Goal: Task Accomplishment & Management: Complete application form

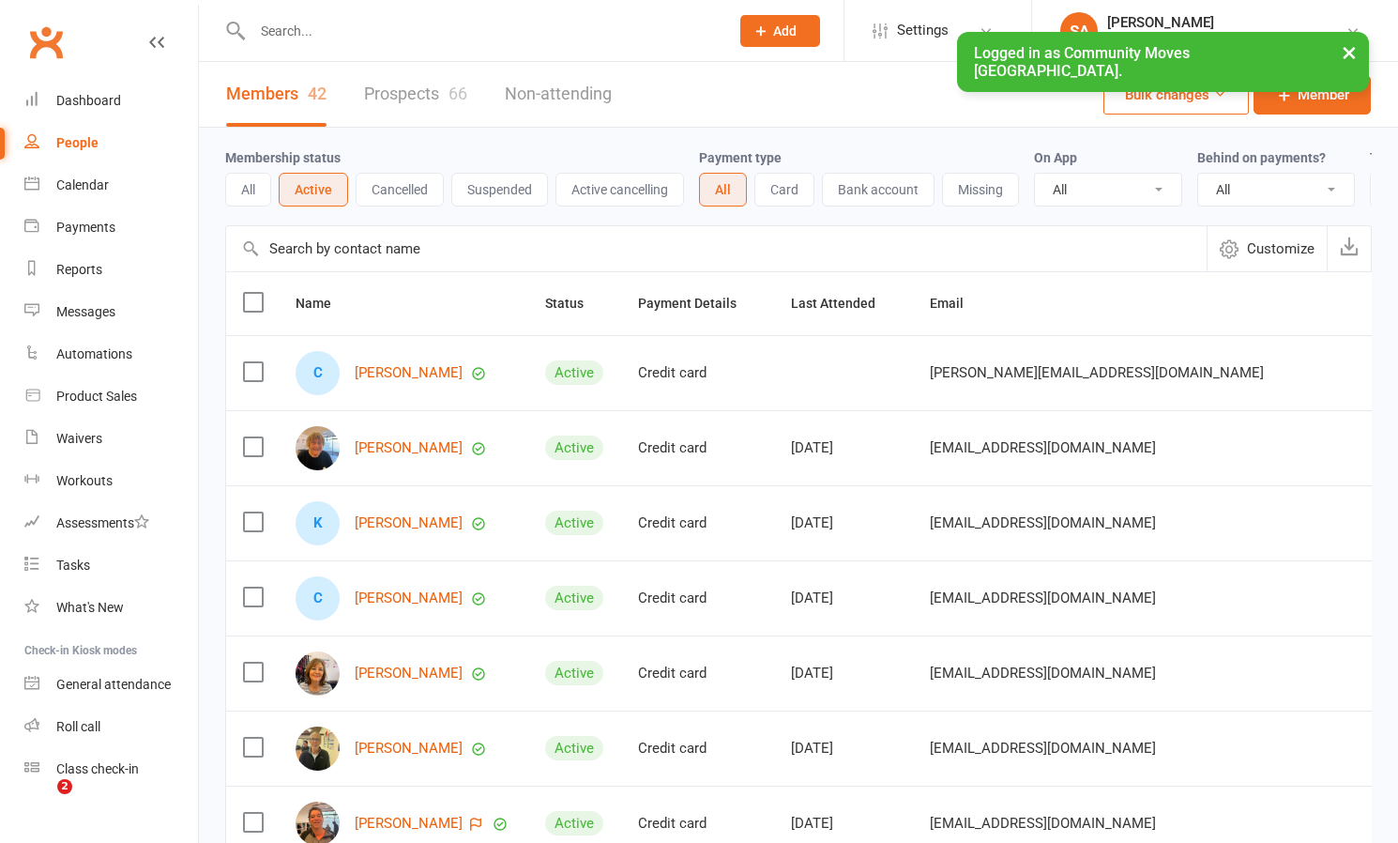
select select "100"
click at [83, 184] on div "Calendar" at bounding box center [82, 184] width 53 height 15
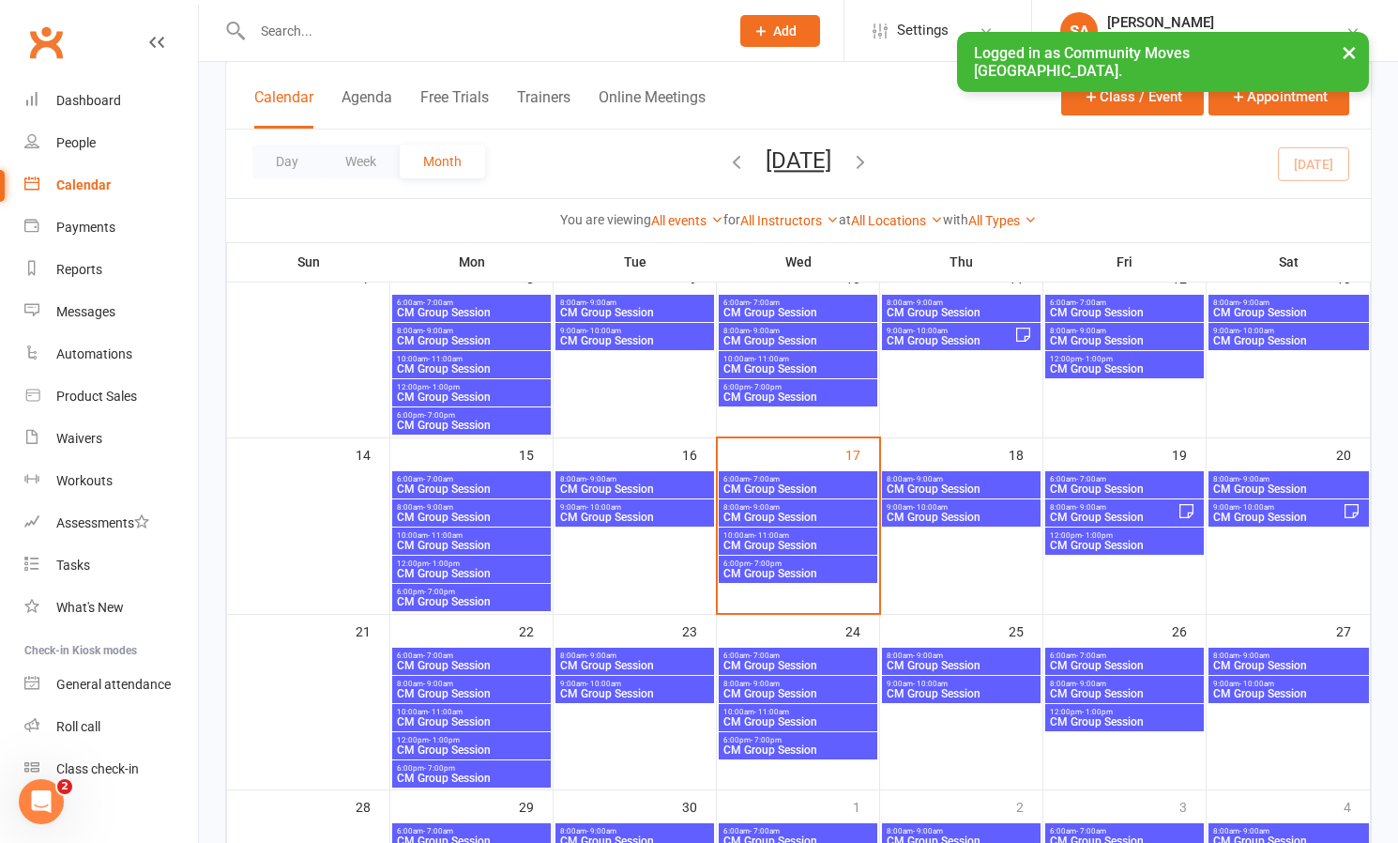
scroll to position [311, 0]
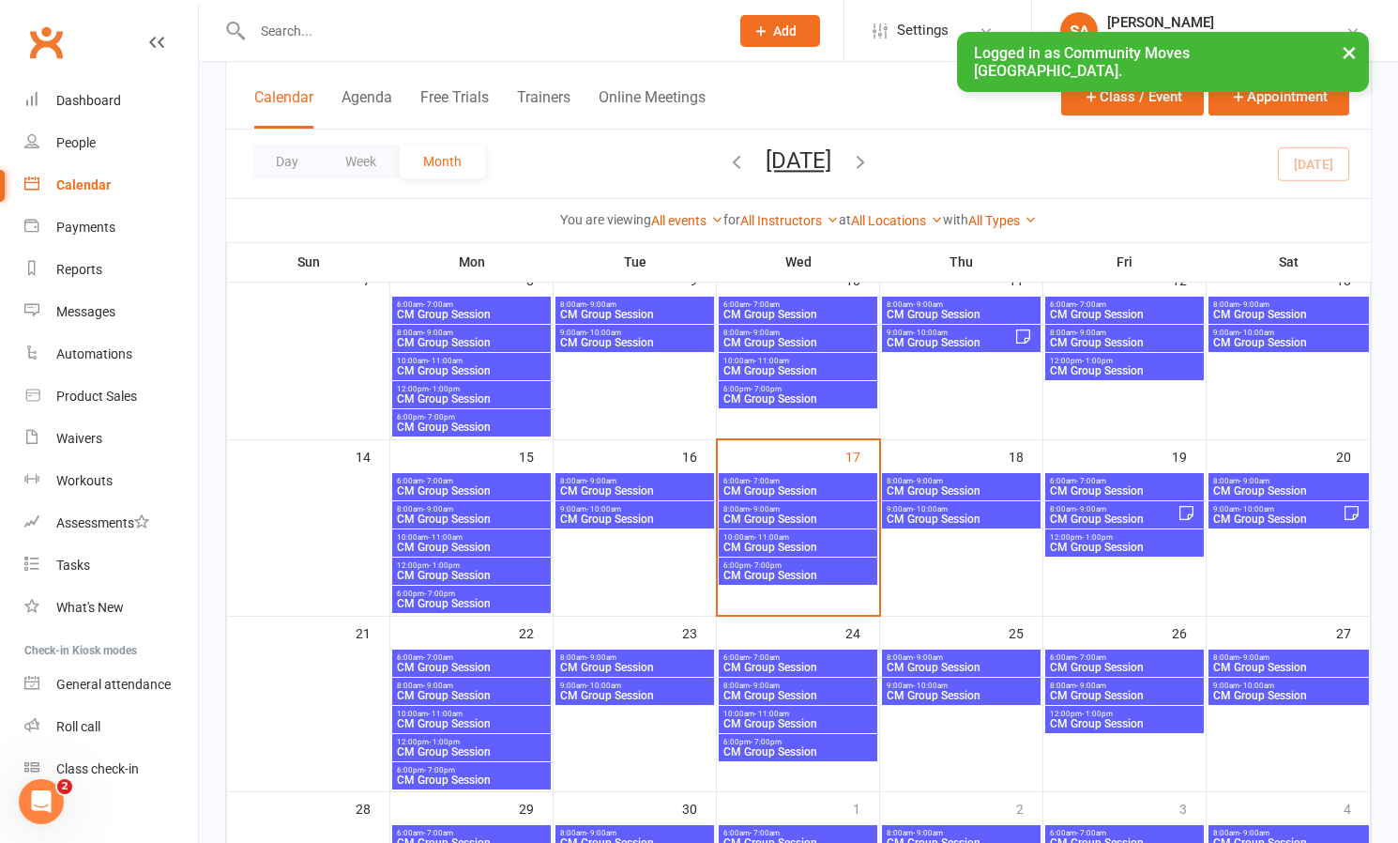
click at [1273, 485] on span "CM Group Session" at bounding box center [1288, 490] width 153 height 11
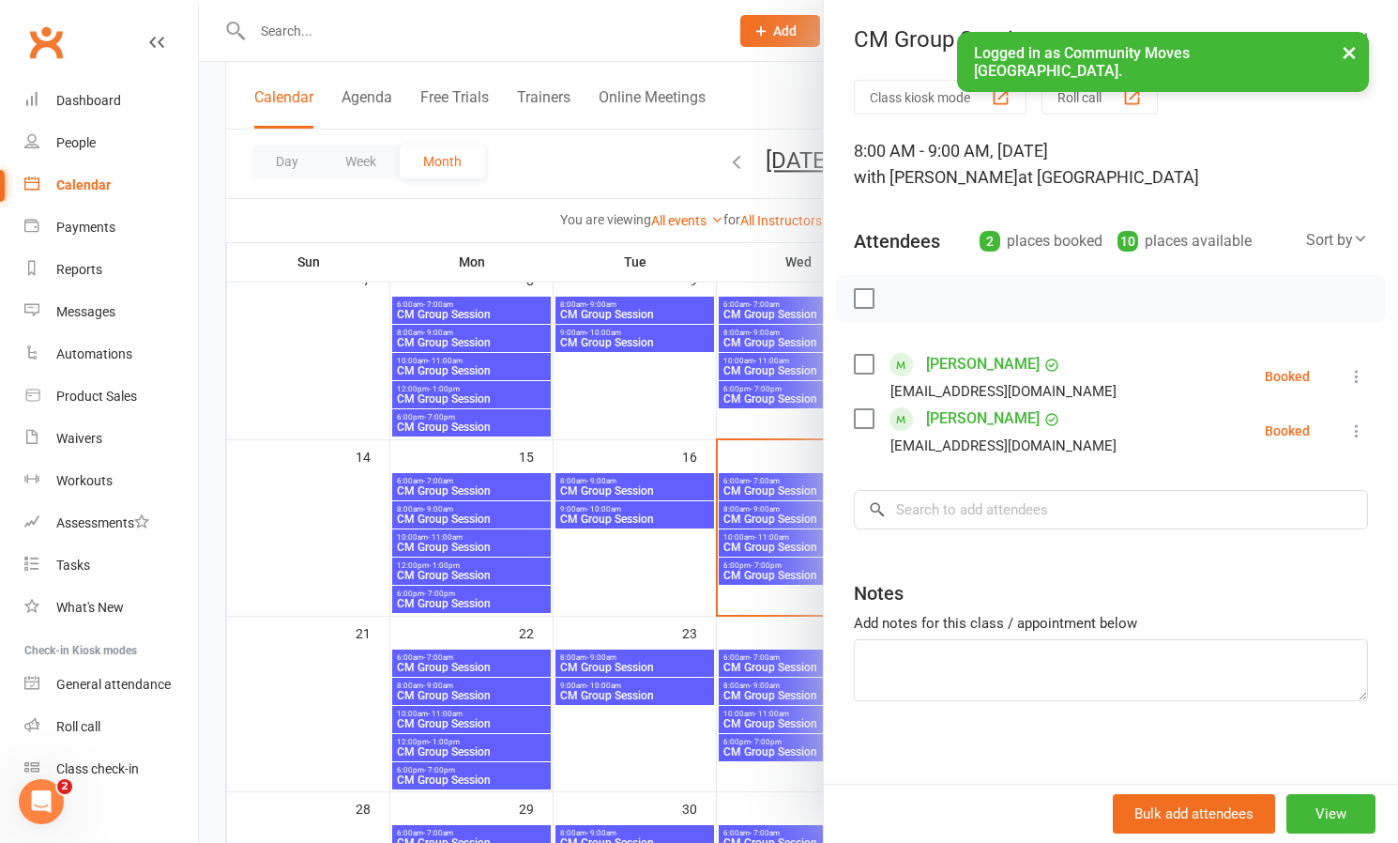
click at [630, 420] on div at bounding box center [798, 421] width 1199 height 843
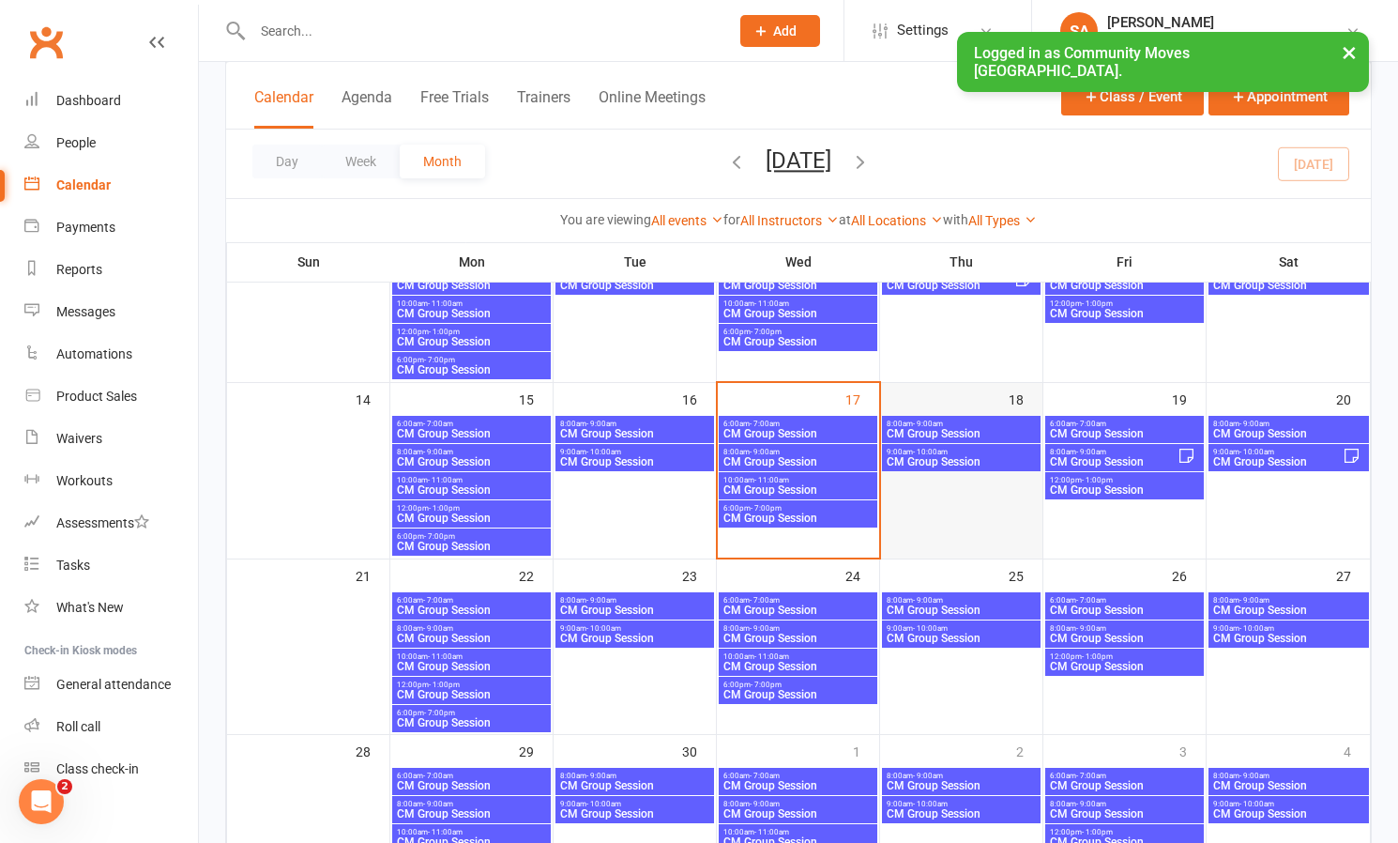
scroll to position [404, 0]
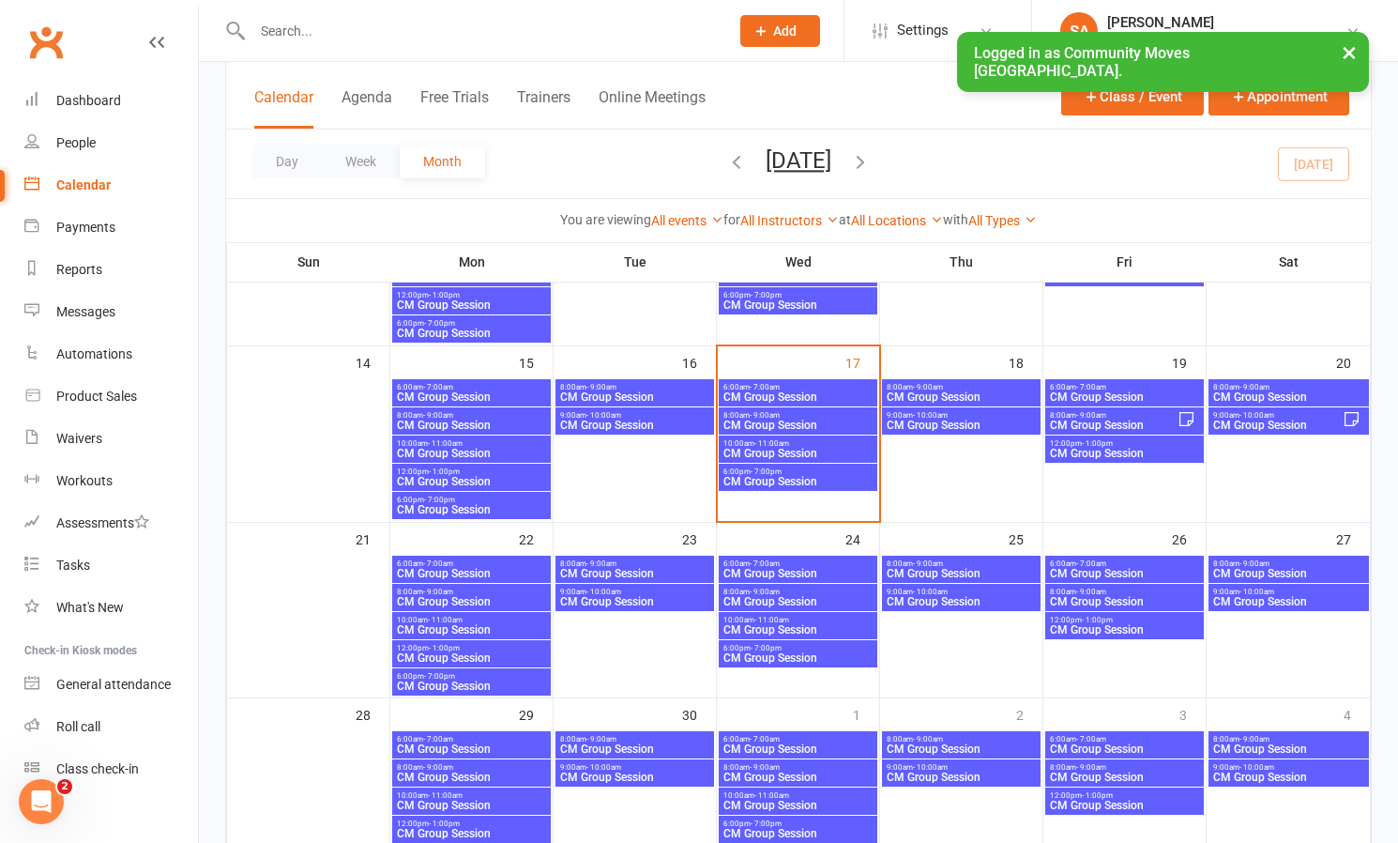
click at [1295, 391] on span "CM Group Session" at bounding box center [1288, 396] width 153 height 11
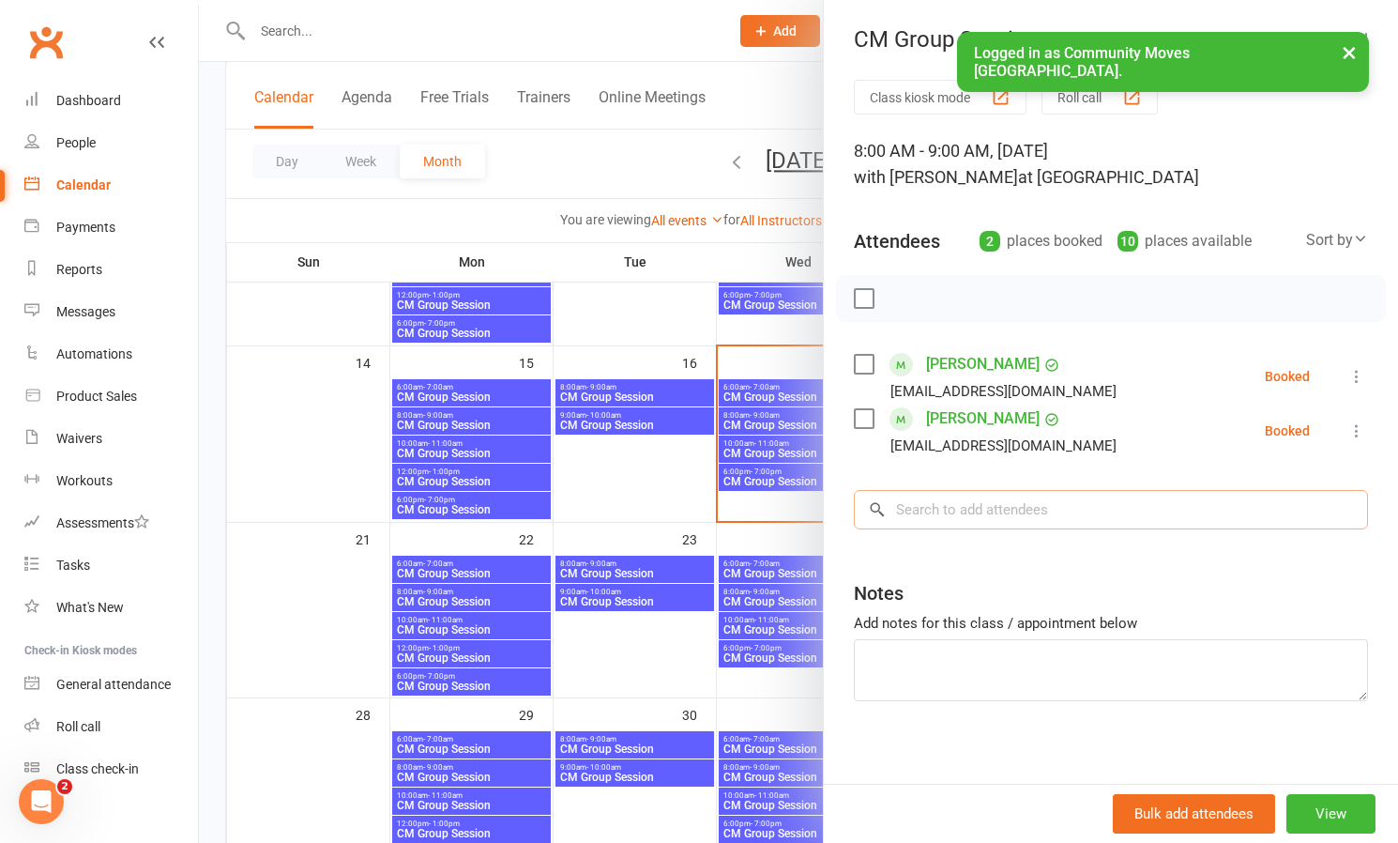
click at [919, 506] on input "search" at bounding box center [1111, 509] width 514 height 39
type input "[PERSON_NAME]"
click at [653, 137] on div at bounding box center [798, 421] width 1199 height 843
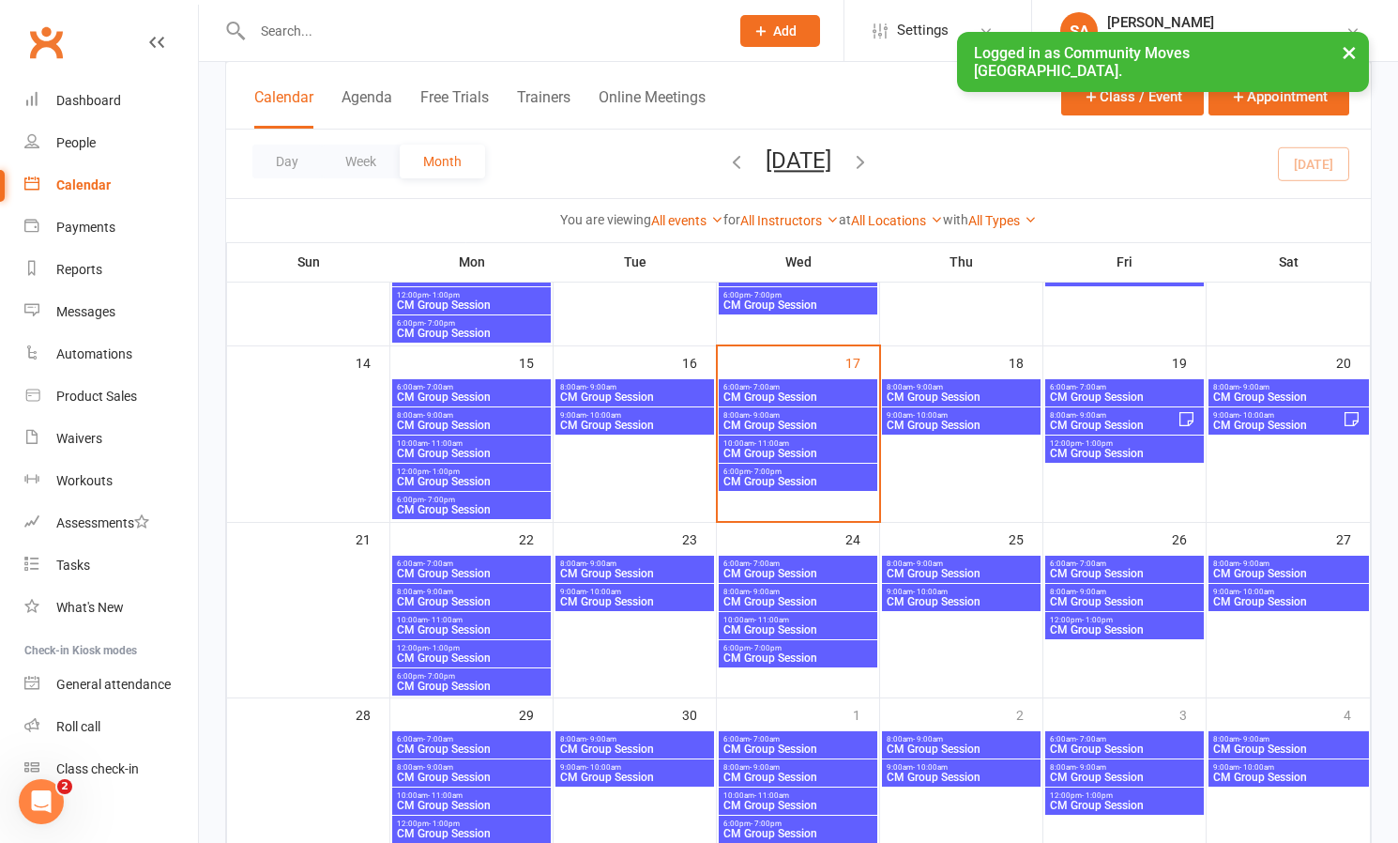
click at [797, 26] on span "Add" at bounding box center [784, 30] width 23 height 15
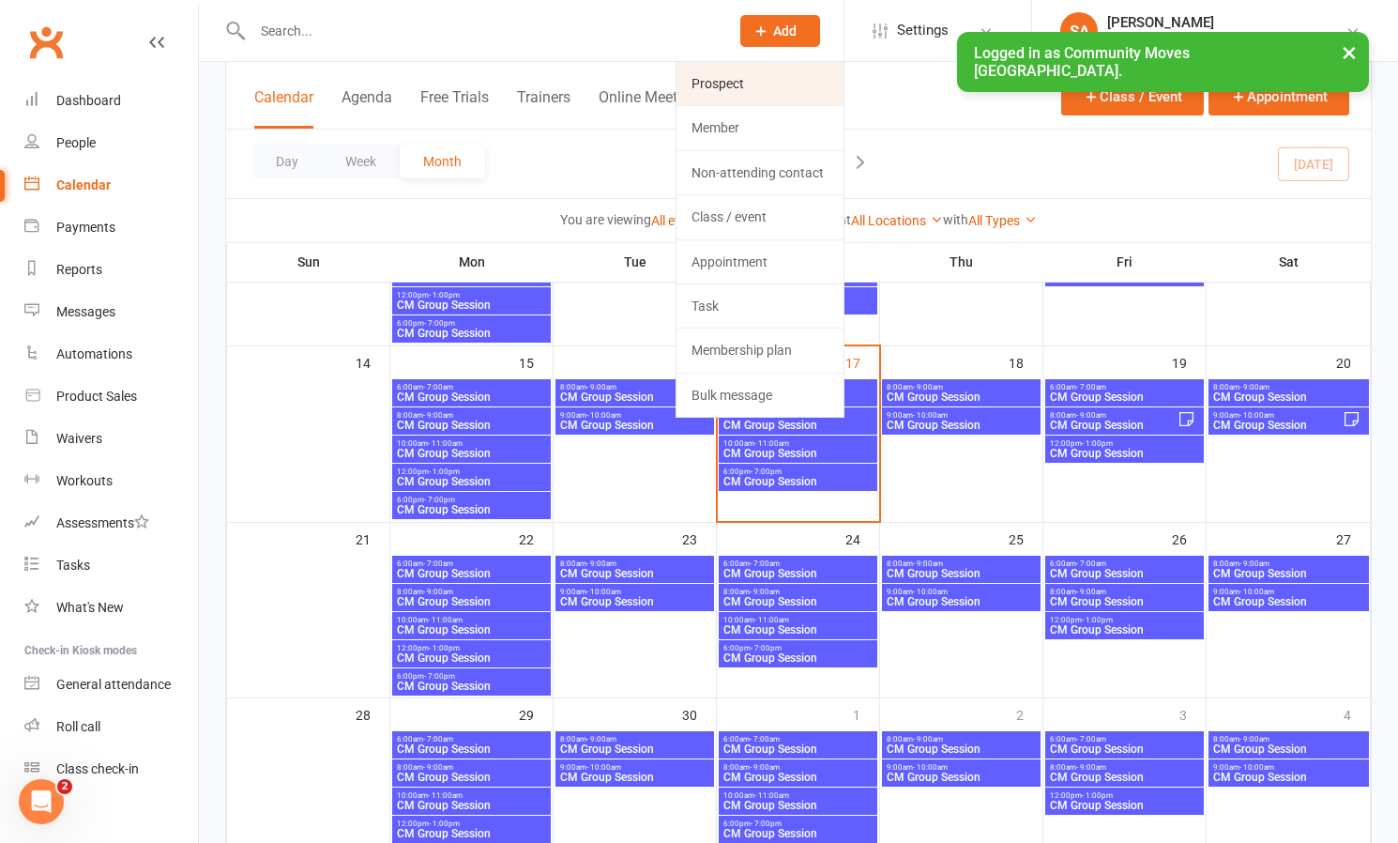
click at [802, 82] on link "Prospect" at bounding box center [760, 83] width 167 height 43
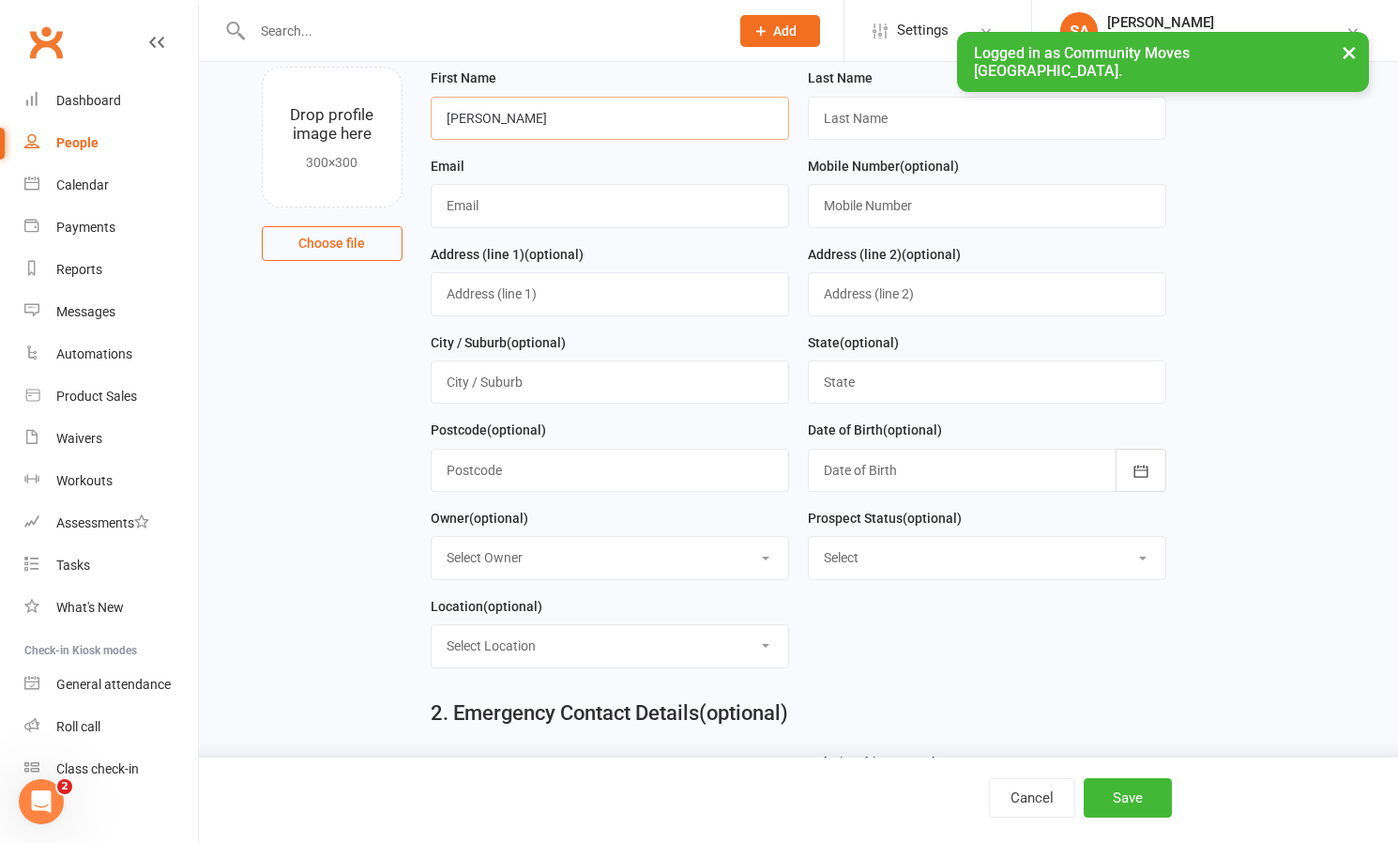
scroll to position [120, 0]
drag, startPoint x: 553, startPoint y: 122, endPoint x: 491, endPoint y: 114, distance: 62.5
click at [491, 114] on input "[PERSON_NAME]" at bounding box center [610, 117] width 358 height 43
type input "[PERSON_NAME]"
paste input "Sizeland"
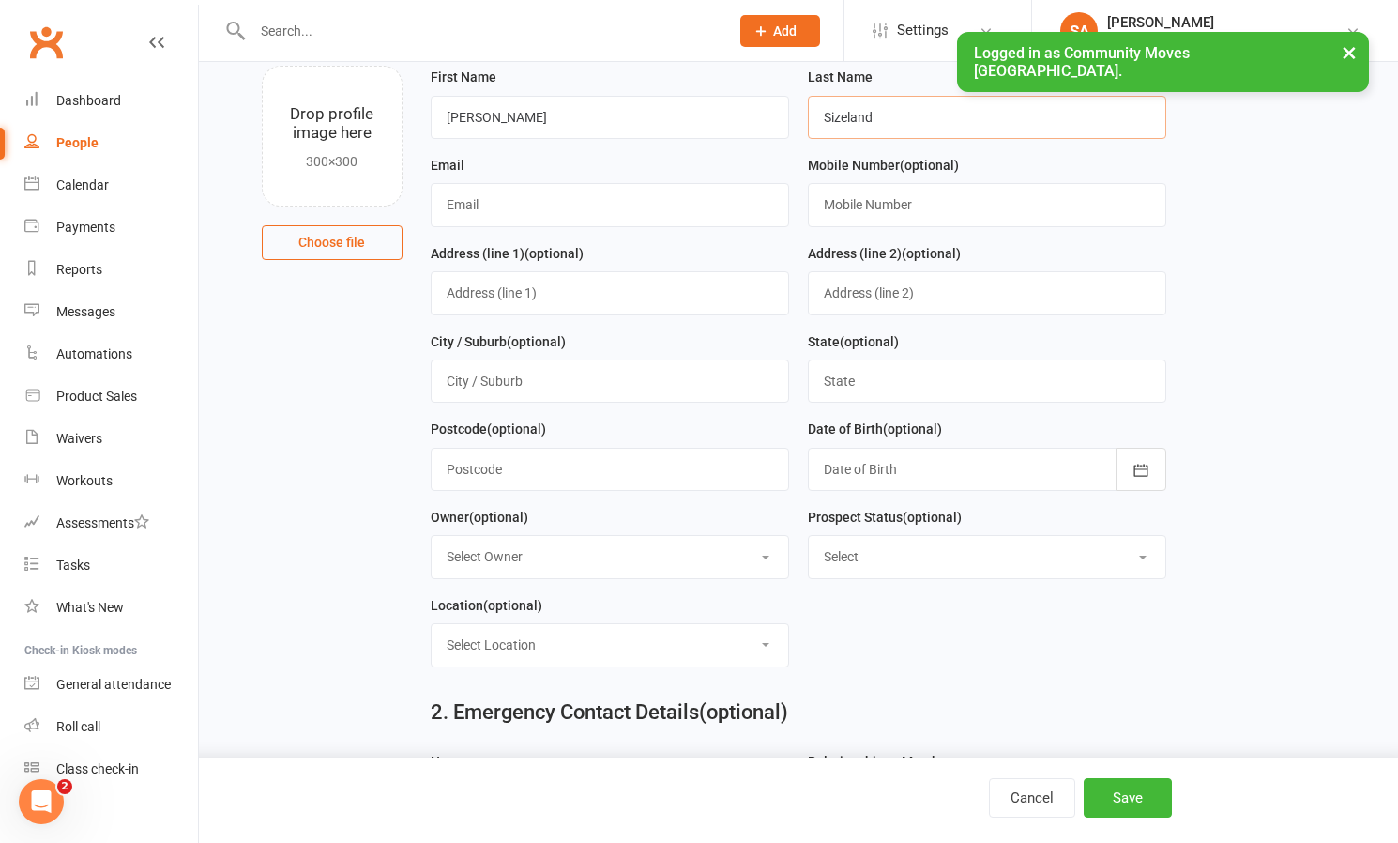
type input "Sizeland"
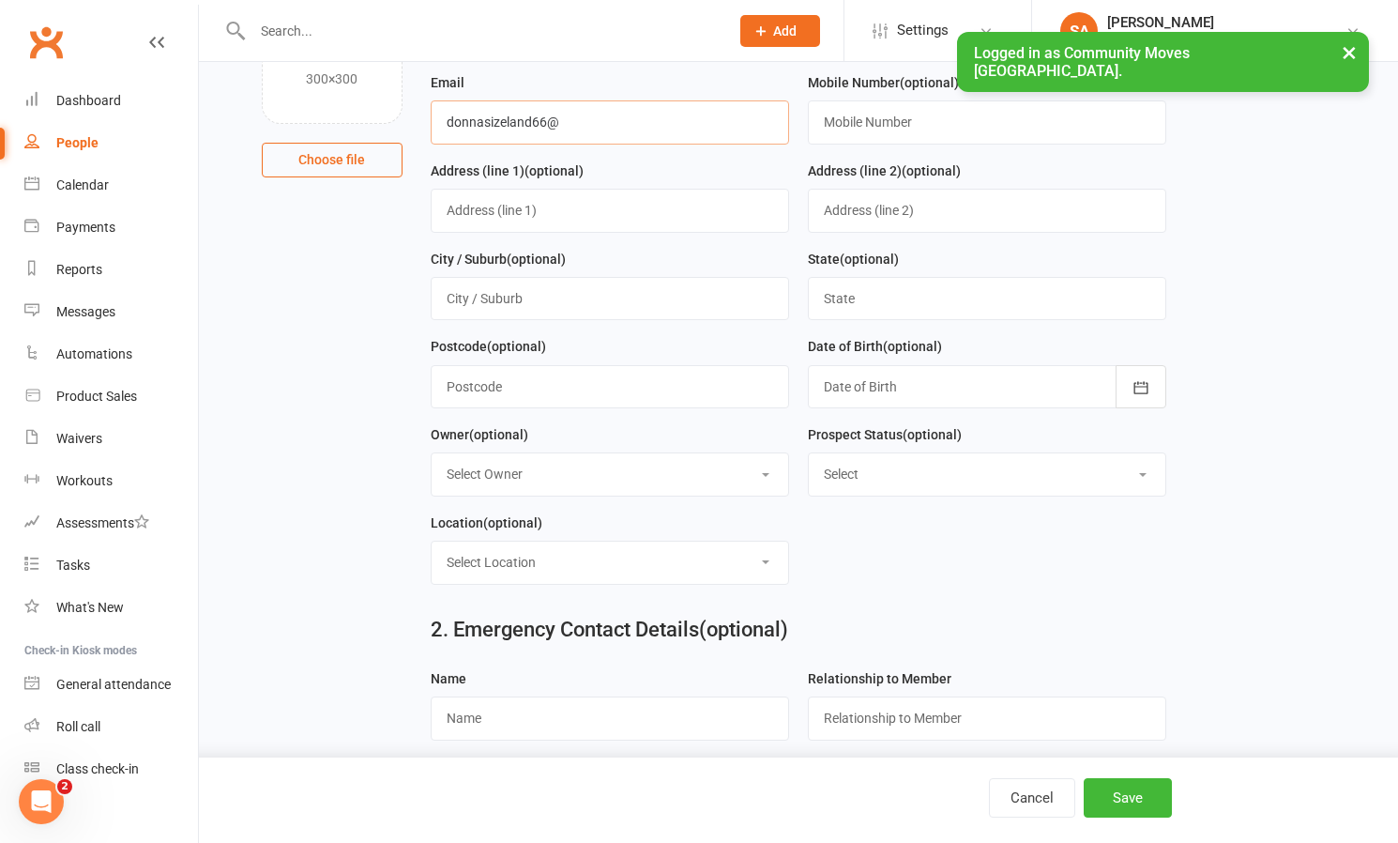
scroll to position [195, 0]
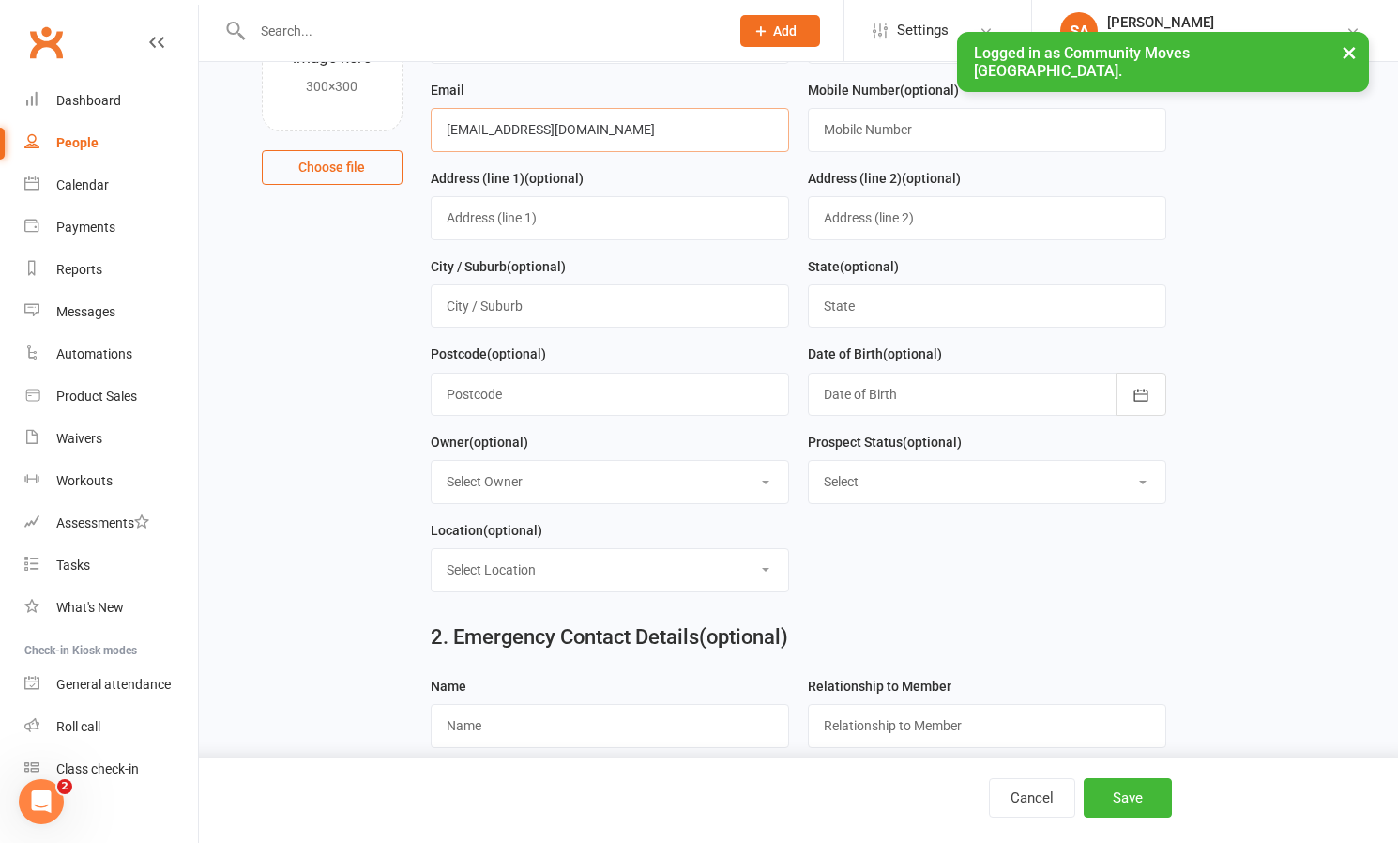
type input "[EMAIL_ADDRESS][DOMAIN_NAME]"
paste input "419233794"
type input "0419233794"
click at [1129, 803] on button "Save" at bounding box center [1128, 797] width 88 height 39
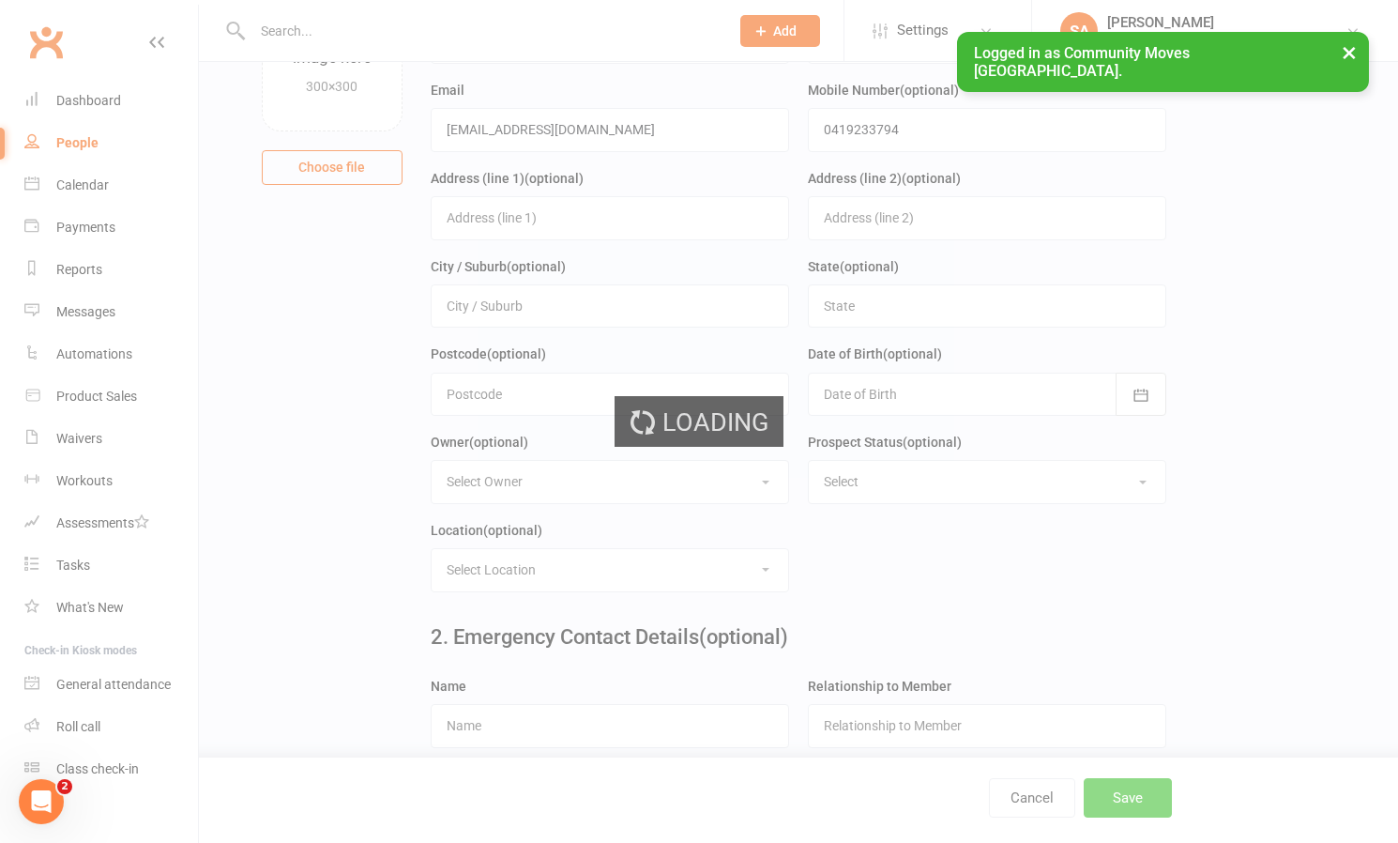
scroll to position [0, 0]
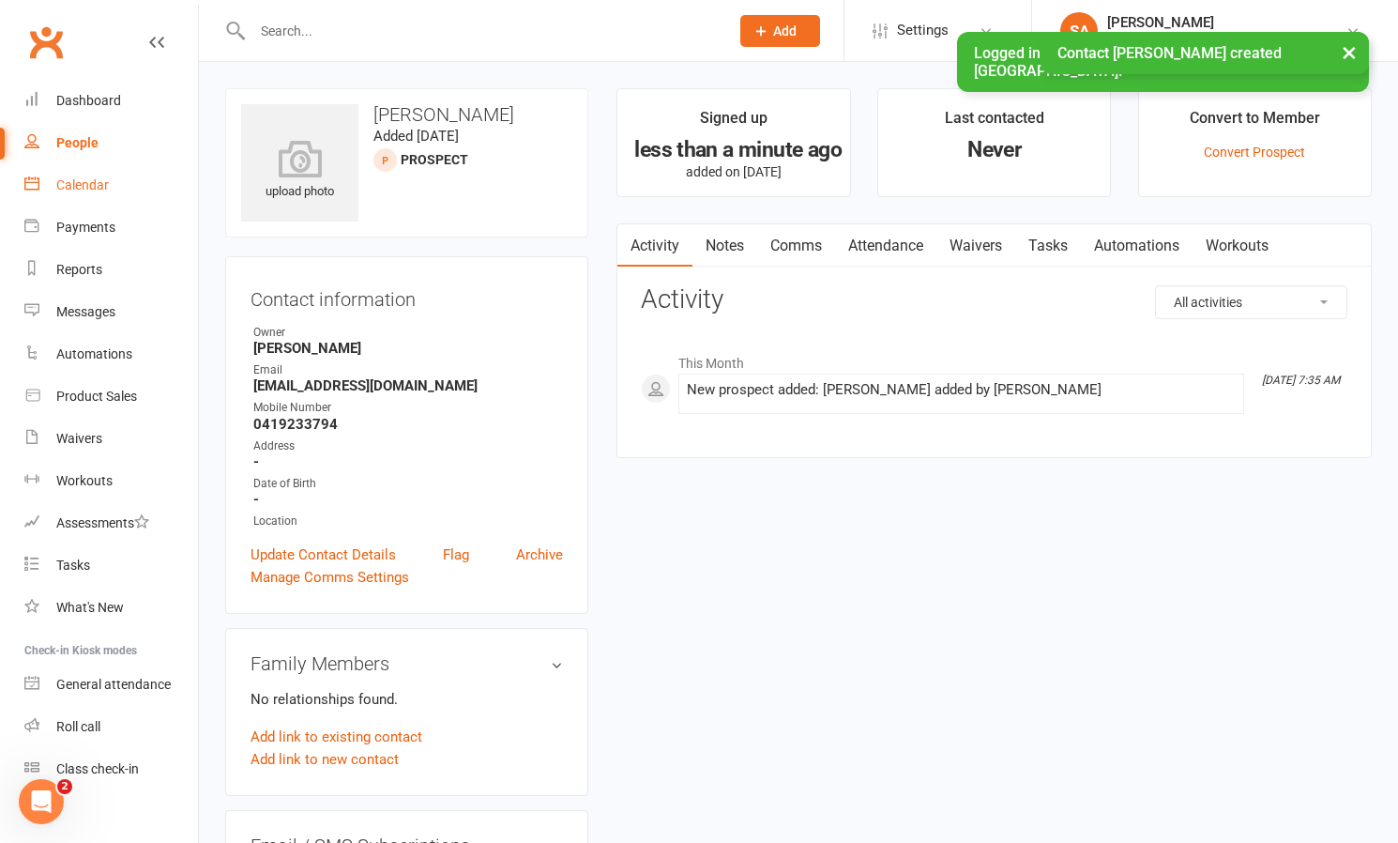
click at [85, 185] on div "Calendar" at bounding box center [82, 184] width 53 height 15
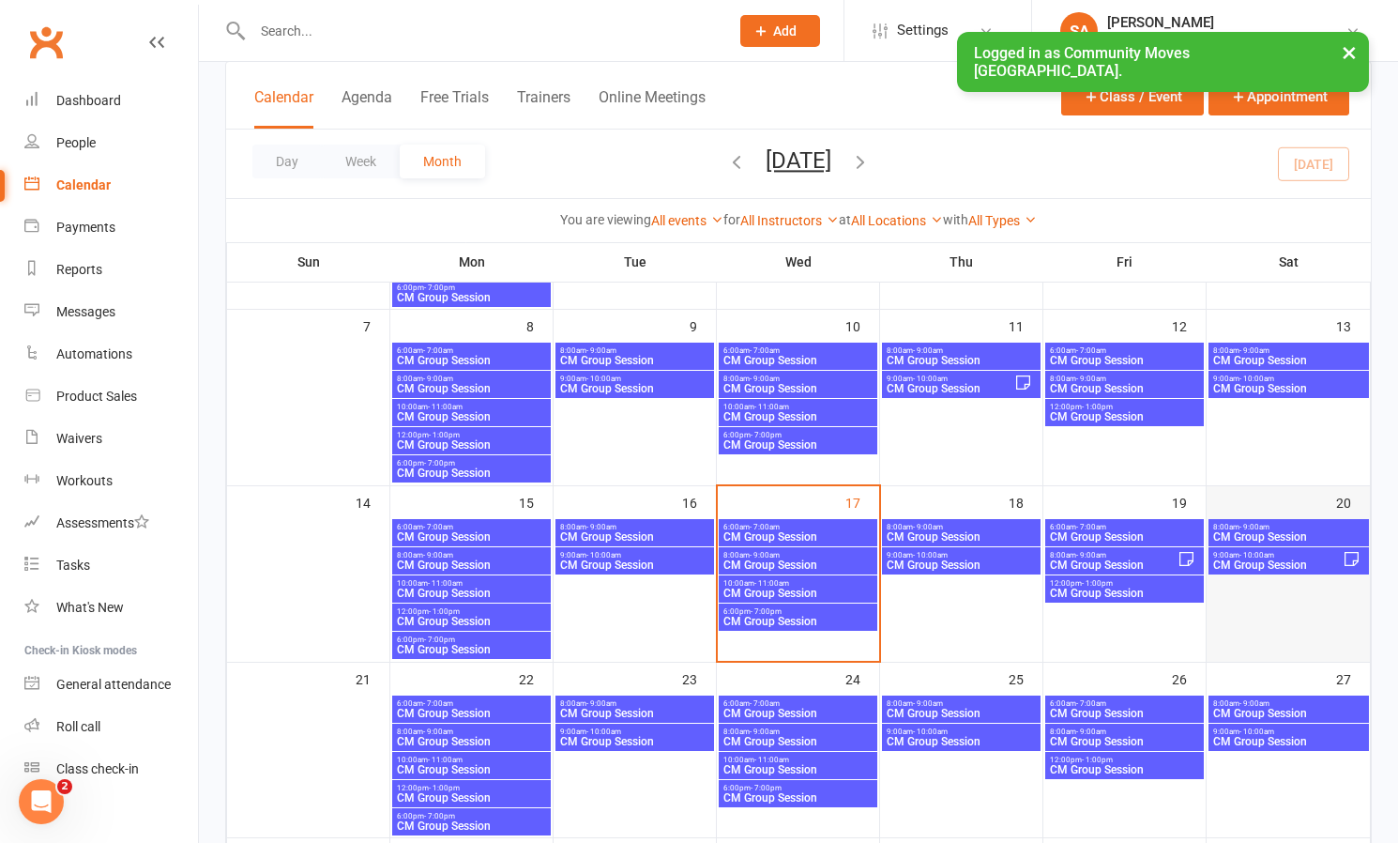
scroll to position [270, 0]
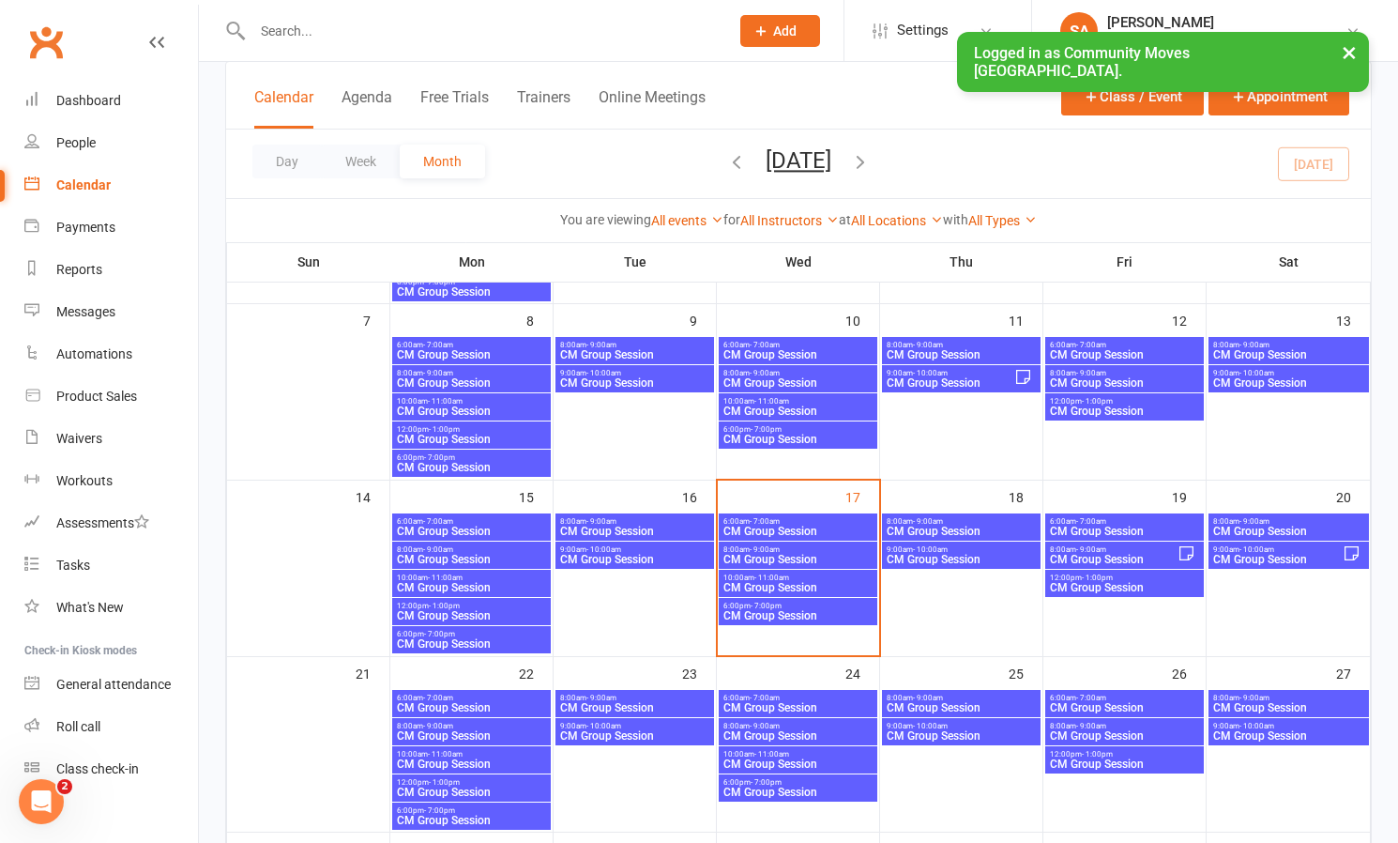
click at [1258, 526] on span "CM Group Session" at bounding box center [1288, 531] width 153 height 11
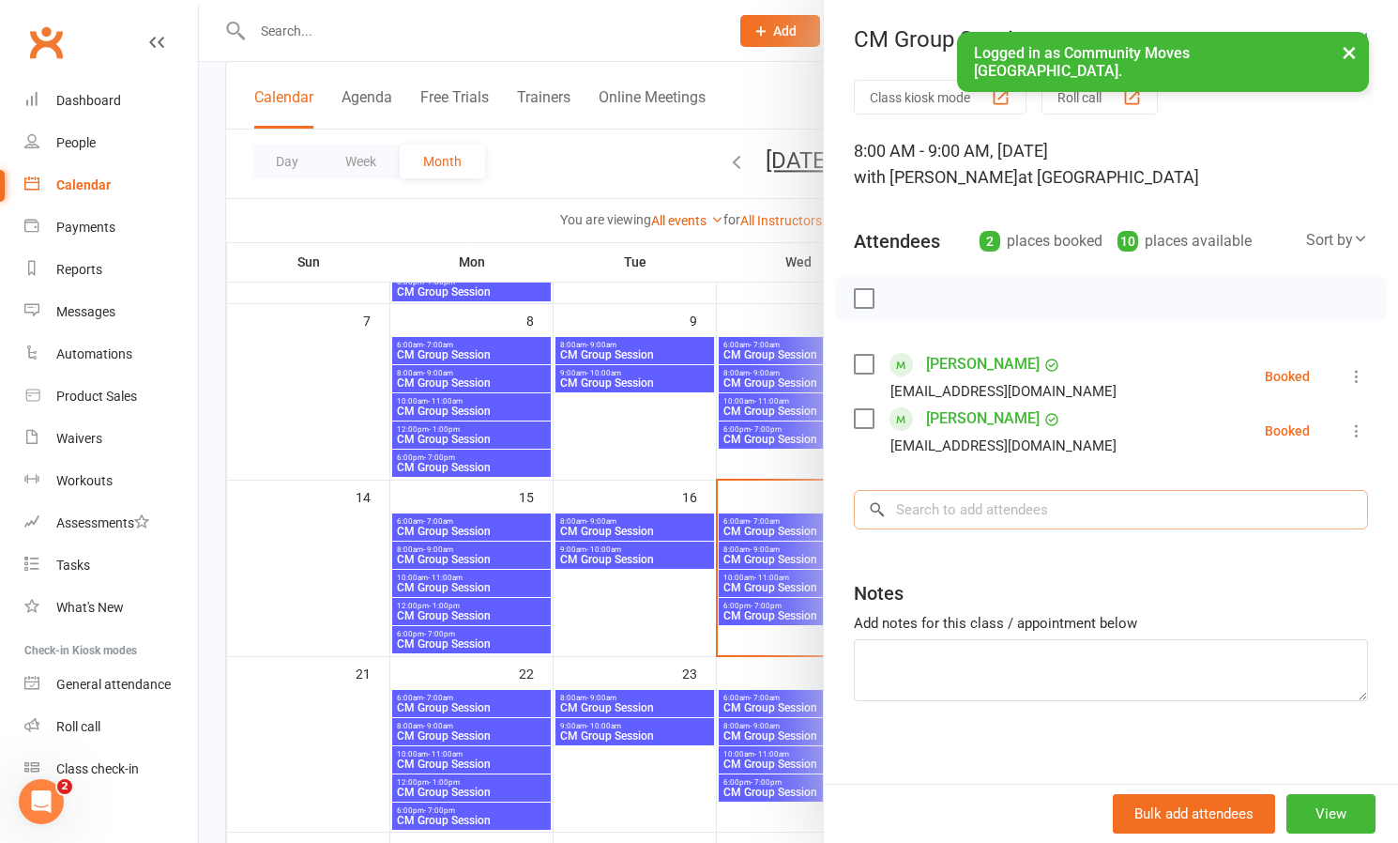
click at [991, 525] on input "search" at bounding box center [1111, 509] width 514 height 39
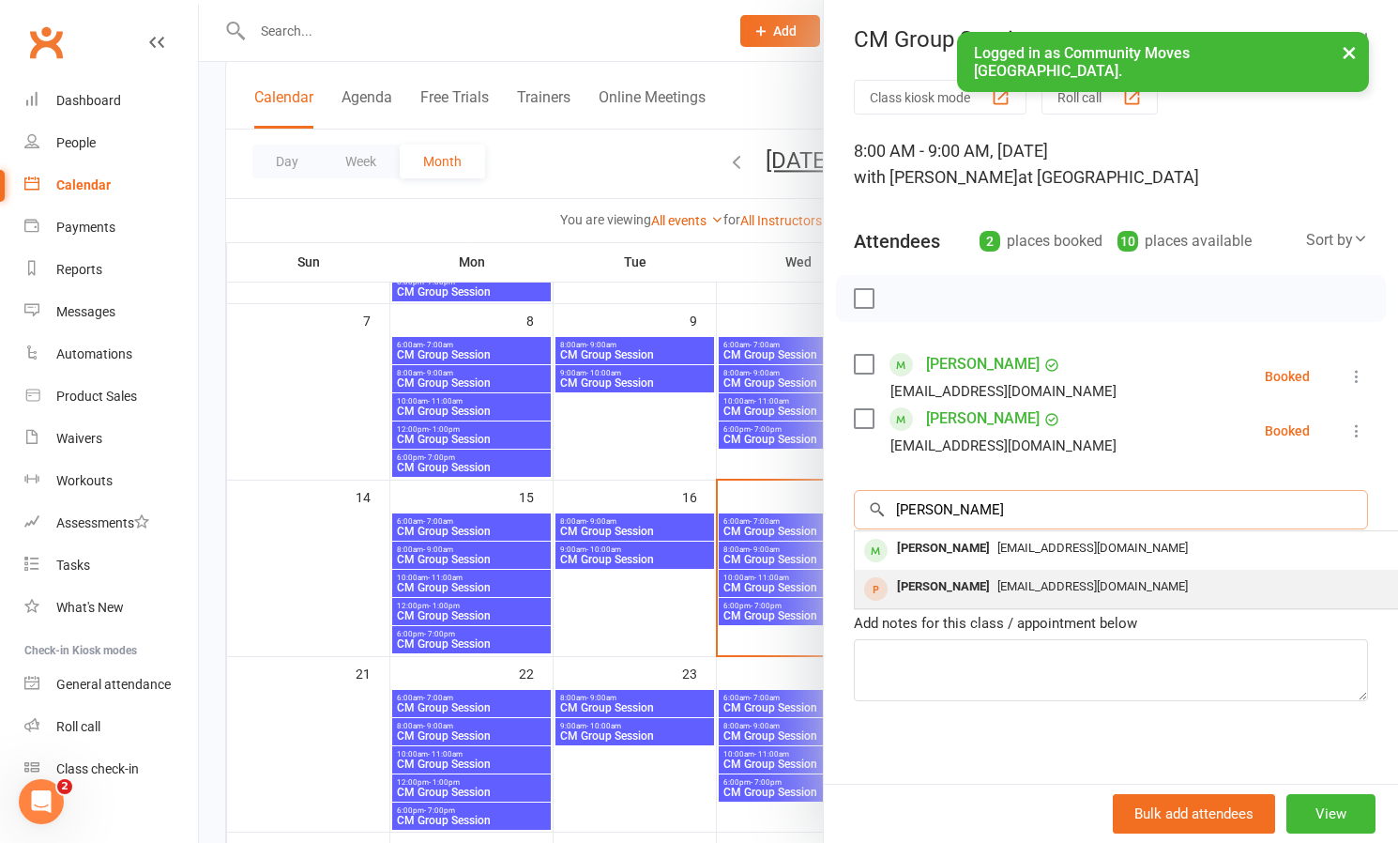
type input "[PERSON_NAME]"
click at [978, 594] on div "[PERSON_NAME]" at bounding box center [944, 586] width 108 height 27
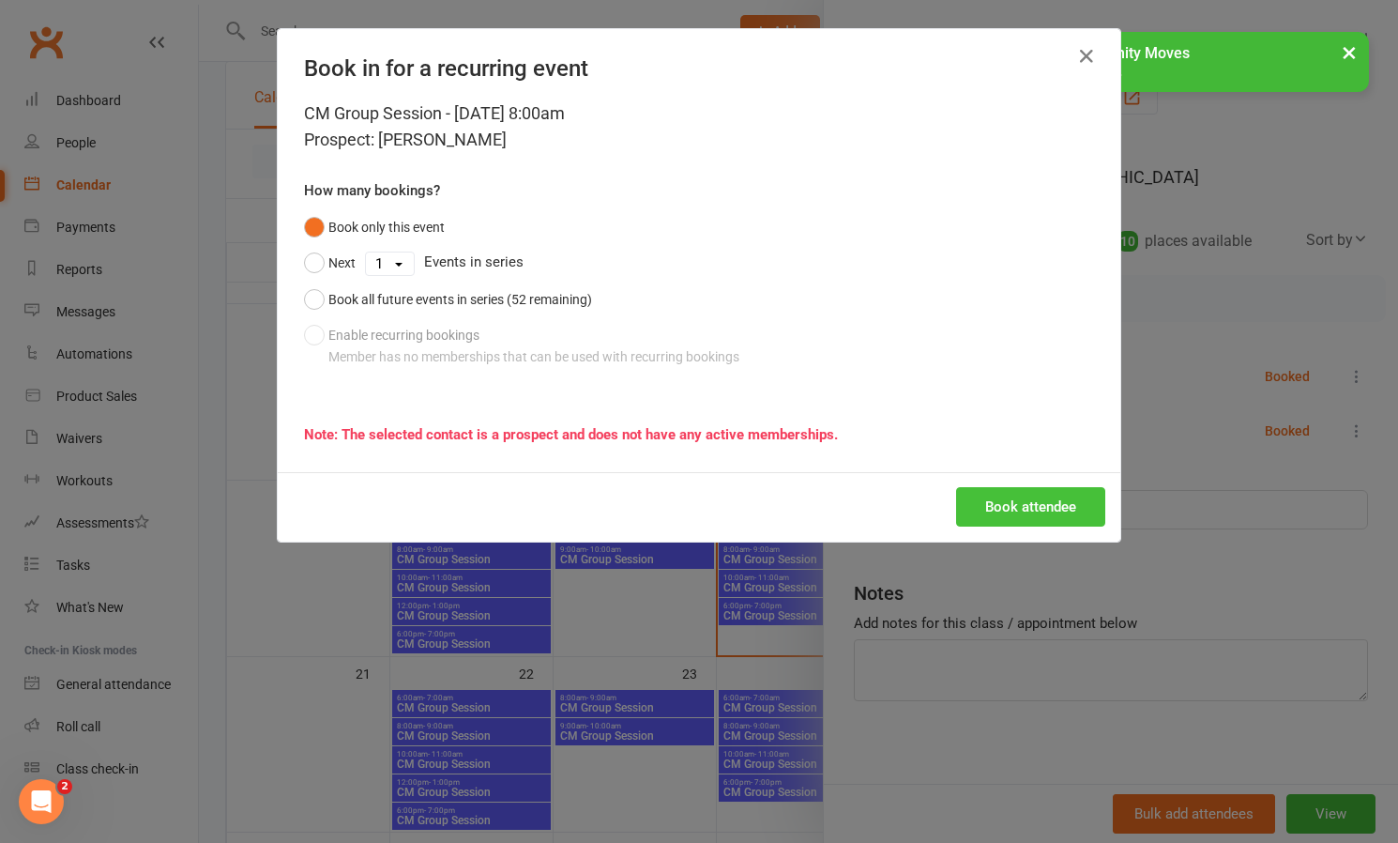
click at [1017, 507] on button "Book attendee" at bounding box center [1030, 506] width 149 height 39
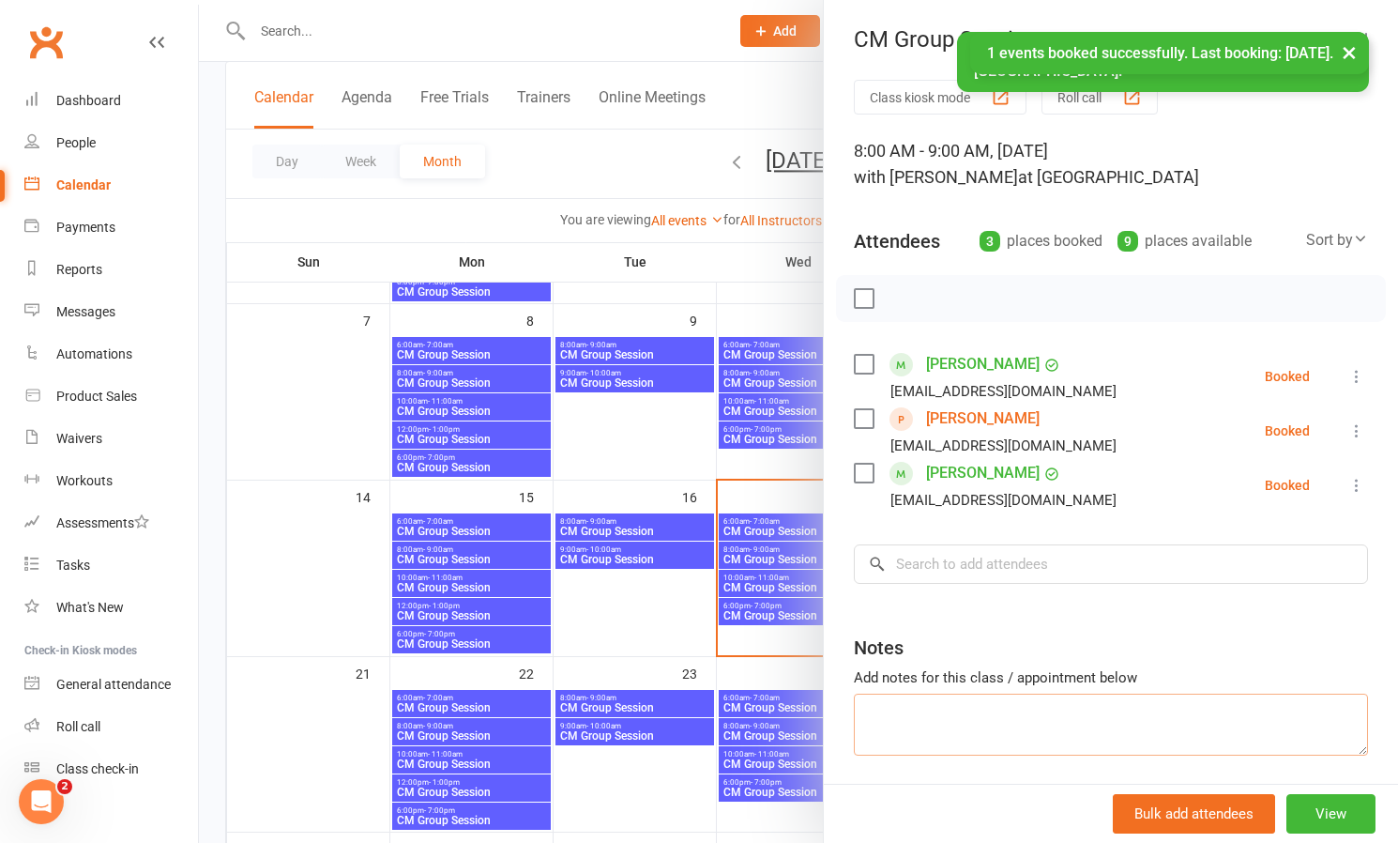
click at [925, 745] on textarea at bounding box center [1111, 724] width 514 height 62
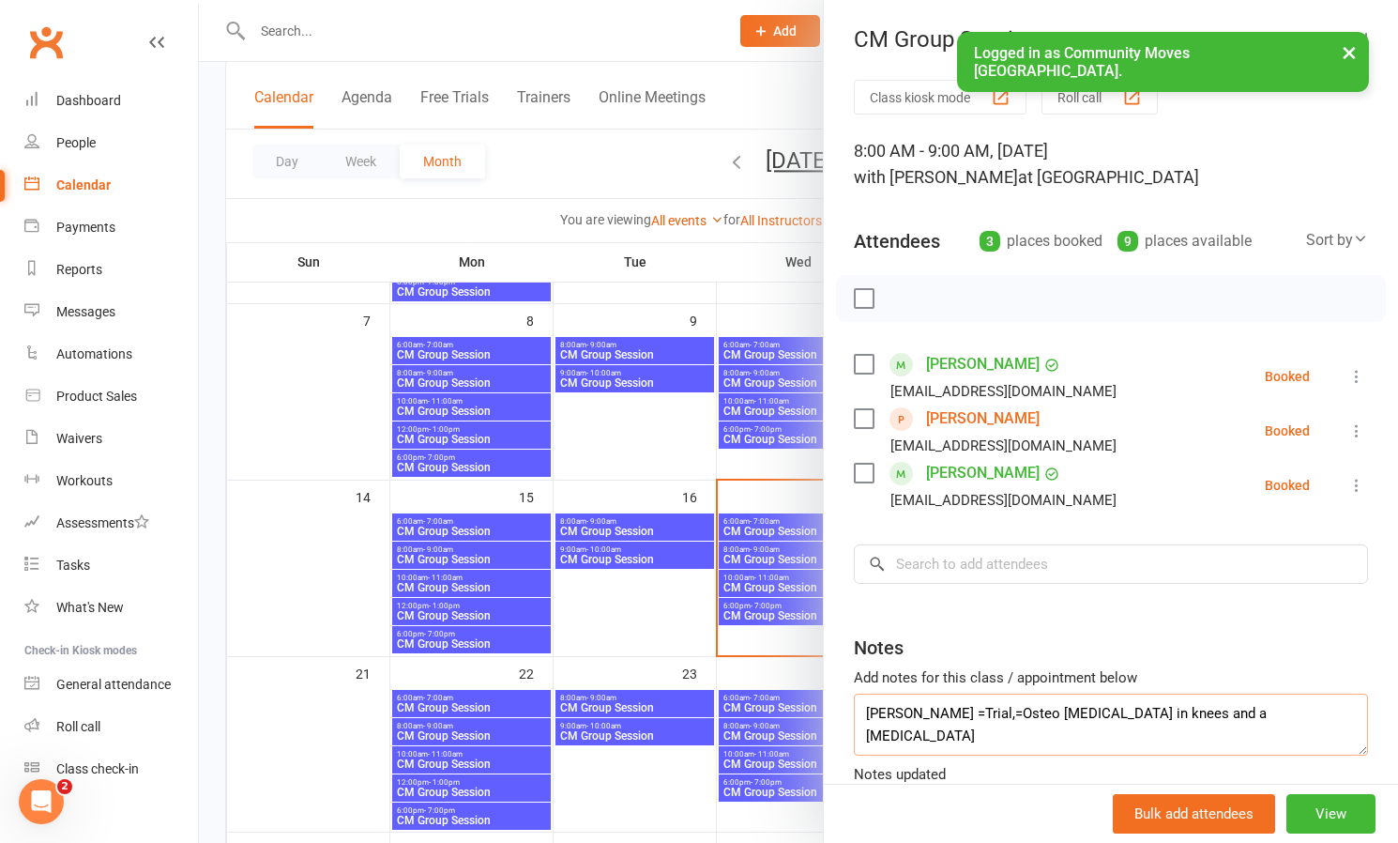
type textarea "[PERSON_NAME] =Trial,=Osteo [MEDICAL_DATA] in knees and a [MEDICAL_DATA]"
click at [649, 426] on div at bounding box center [798, 421] width 1199 height 843
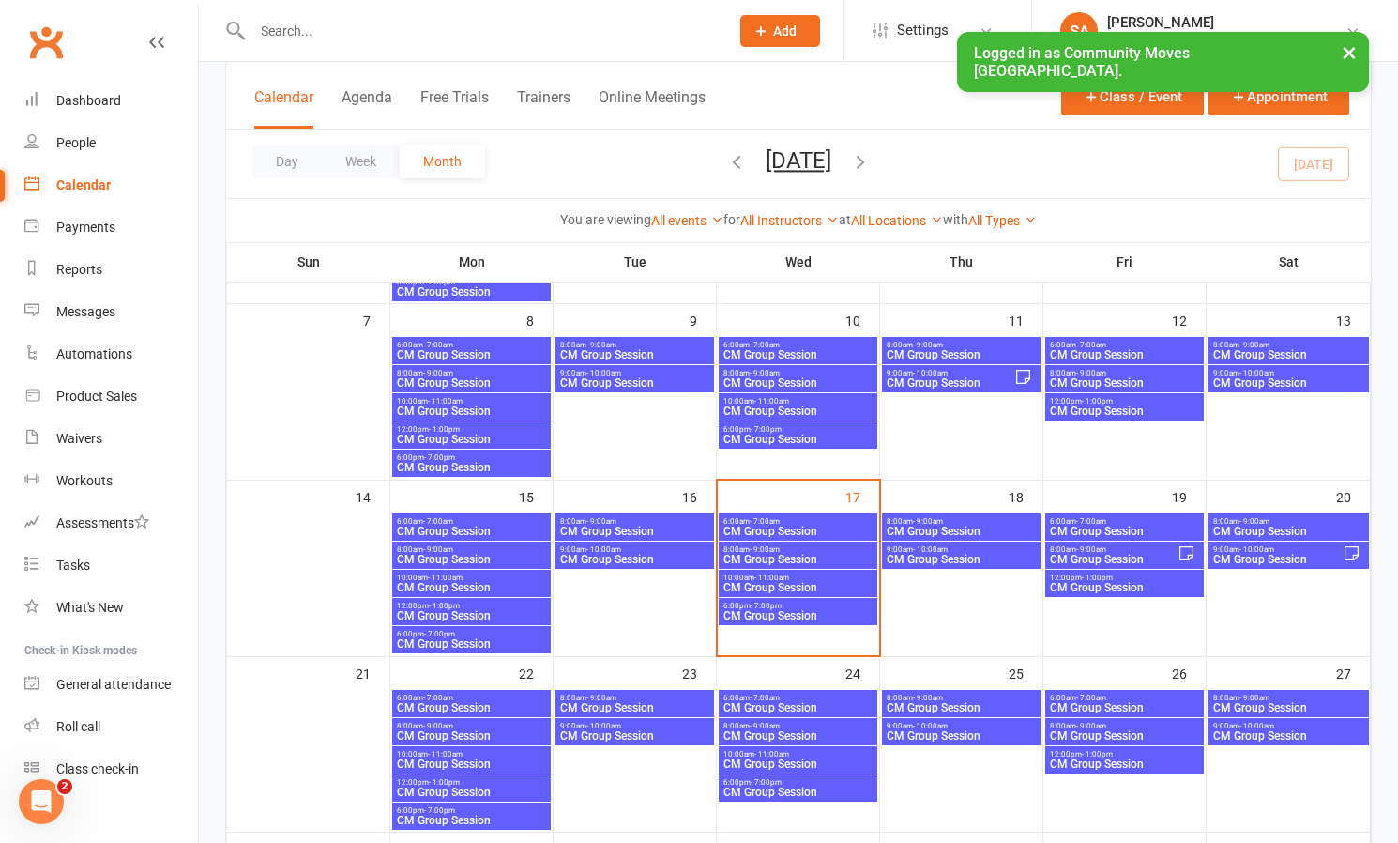
scroll to position [269, 0]
click at [356, 23] on input "text" at bounding box center [481, 31] width 469 height 26
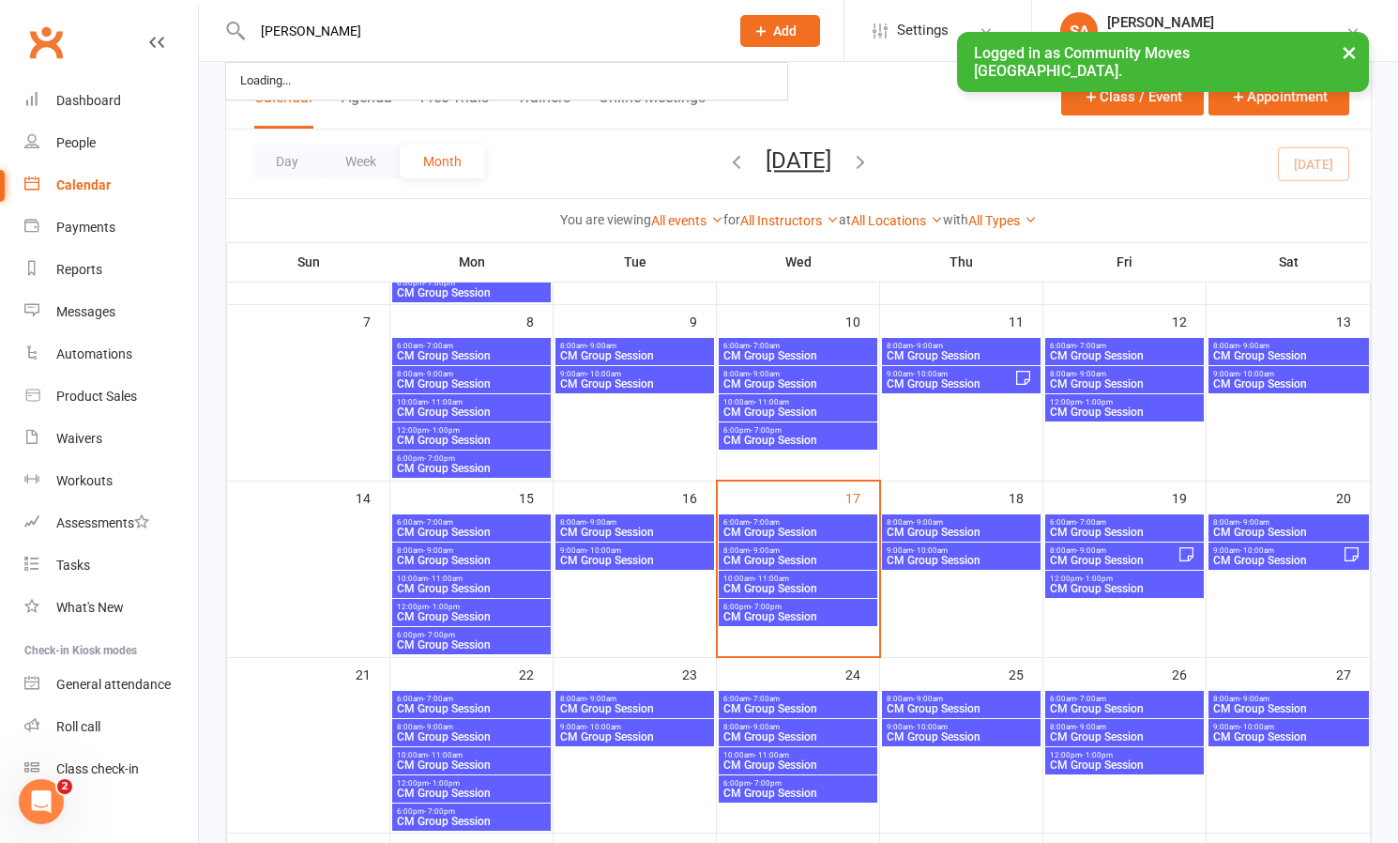
type input "[PERSON_NAME]"
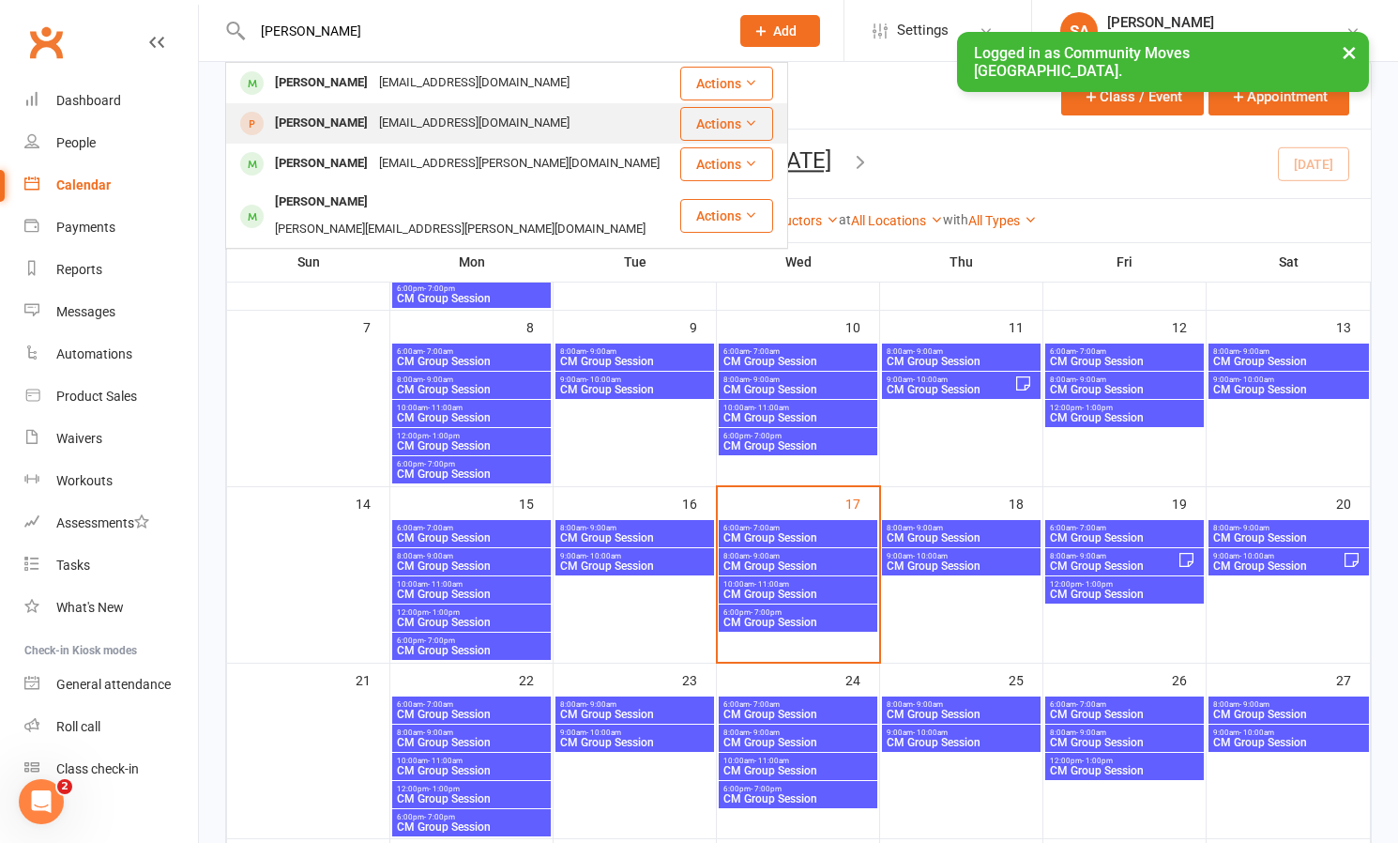
click at [349, 123] on div "[PERSON_NAME]" at bounding box center [321, 123] width 104 height 27
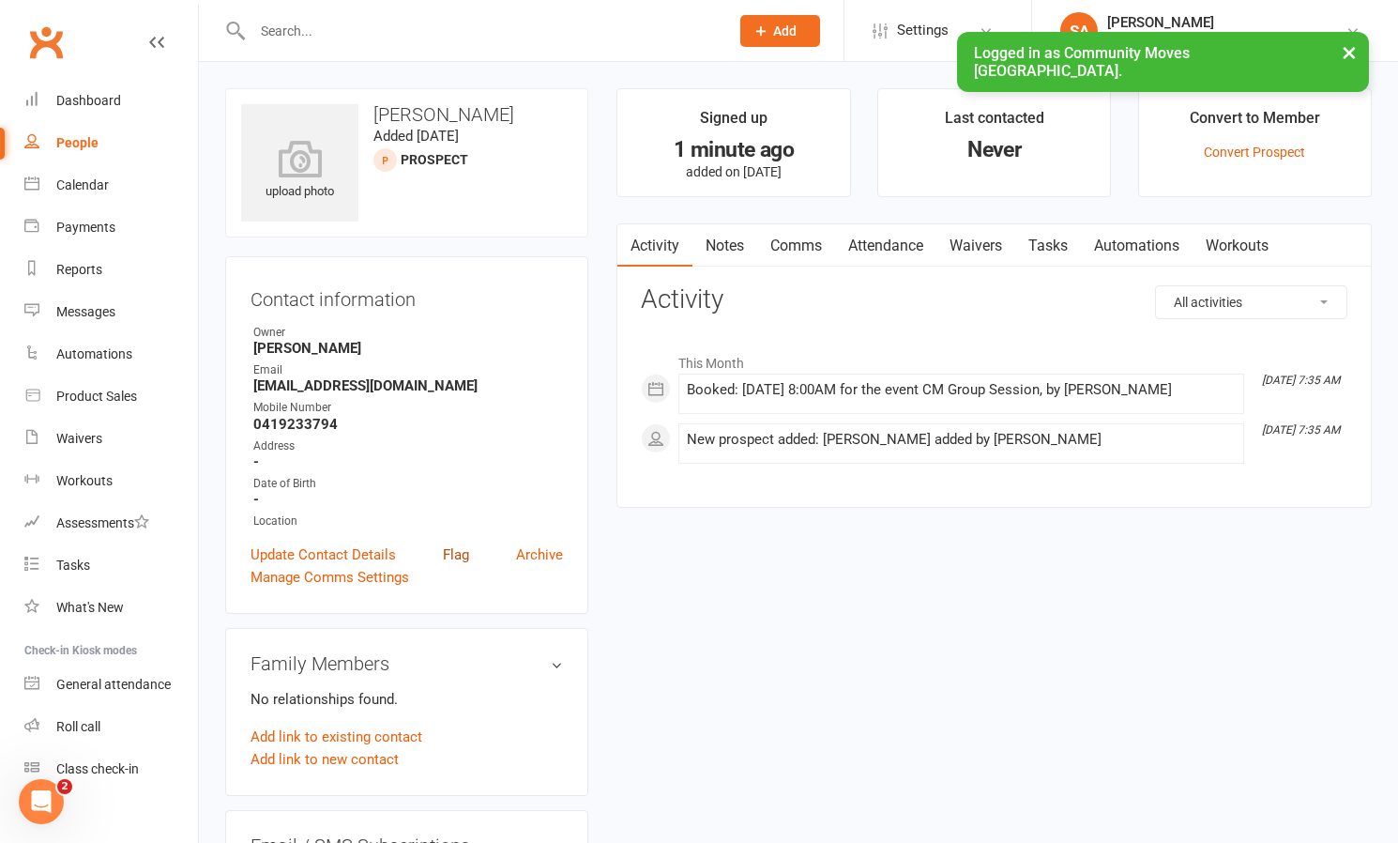
click at [464, 549] on link "Flag" at bounding box center [456, 554] width 26 height 23
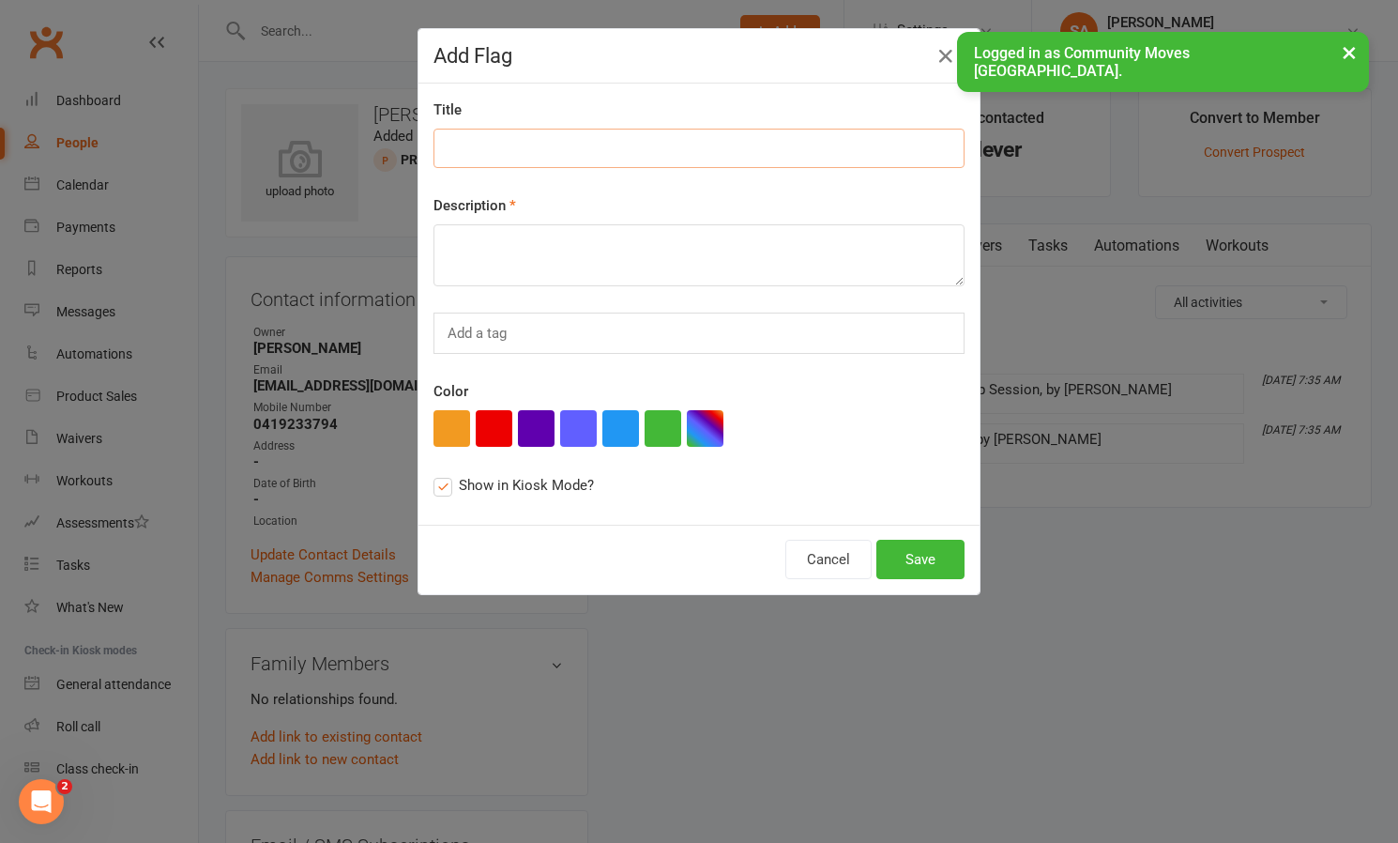
click at [524, 141] on input at bounding box center [699, 148] width 531 height 39
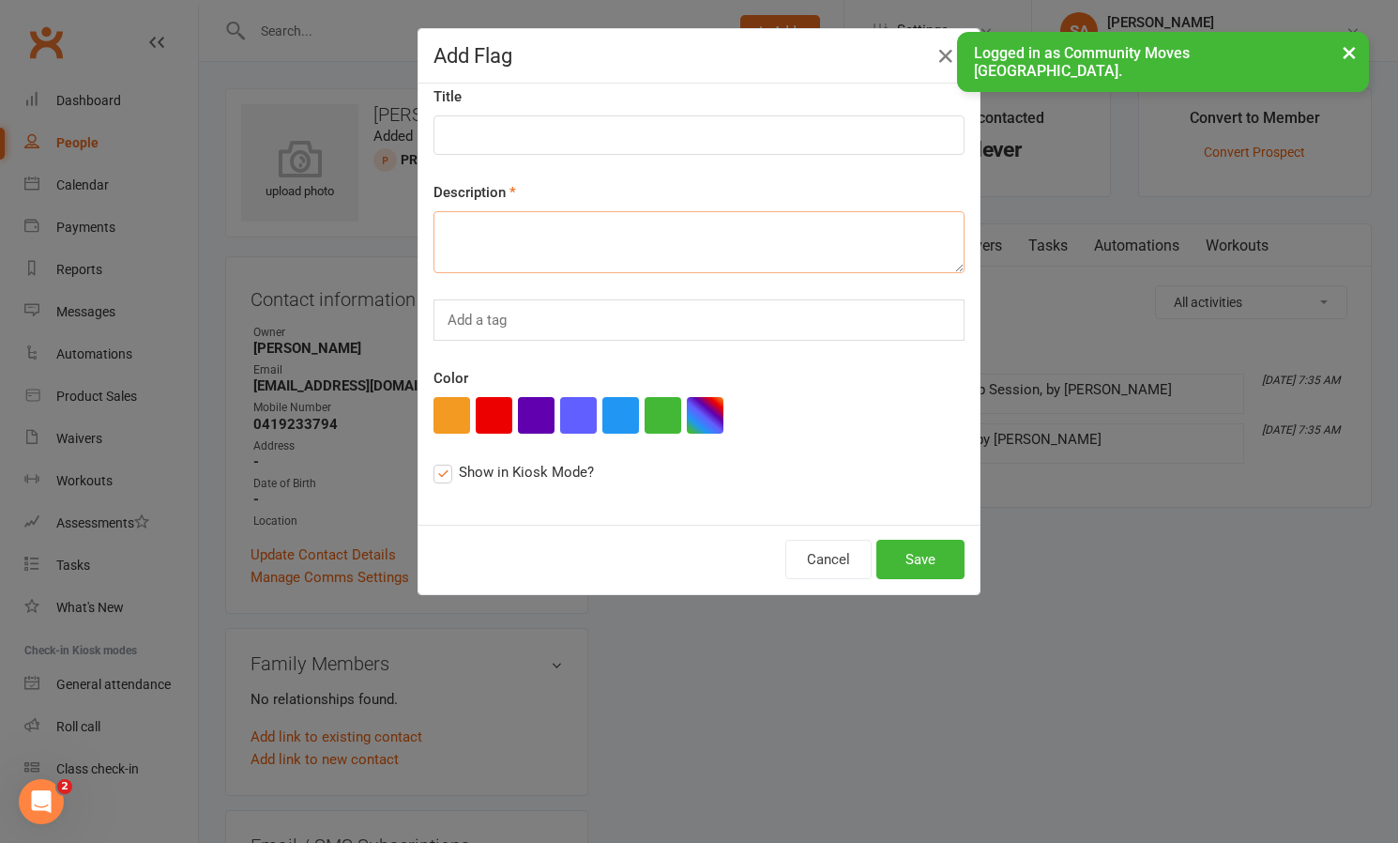
click at [526, 241] on textarea at bounding box center [699, 242] width 531 height 62
type textarea "[MEDICAL_DATA] [MEDICAL_DATA] in knees, a bit of a [MEDICAL_DATA]"
drag, startPoint x: 941, startPoint y: 563, endPoint x: 850, endPoint y: 330, distance: 249.9
click at [941, 563] on button "Save" at bounding box center [920, 559] width 88 height 39
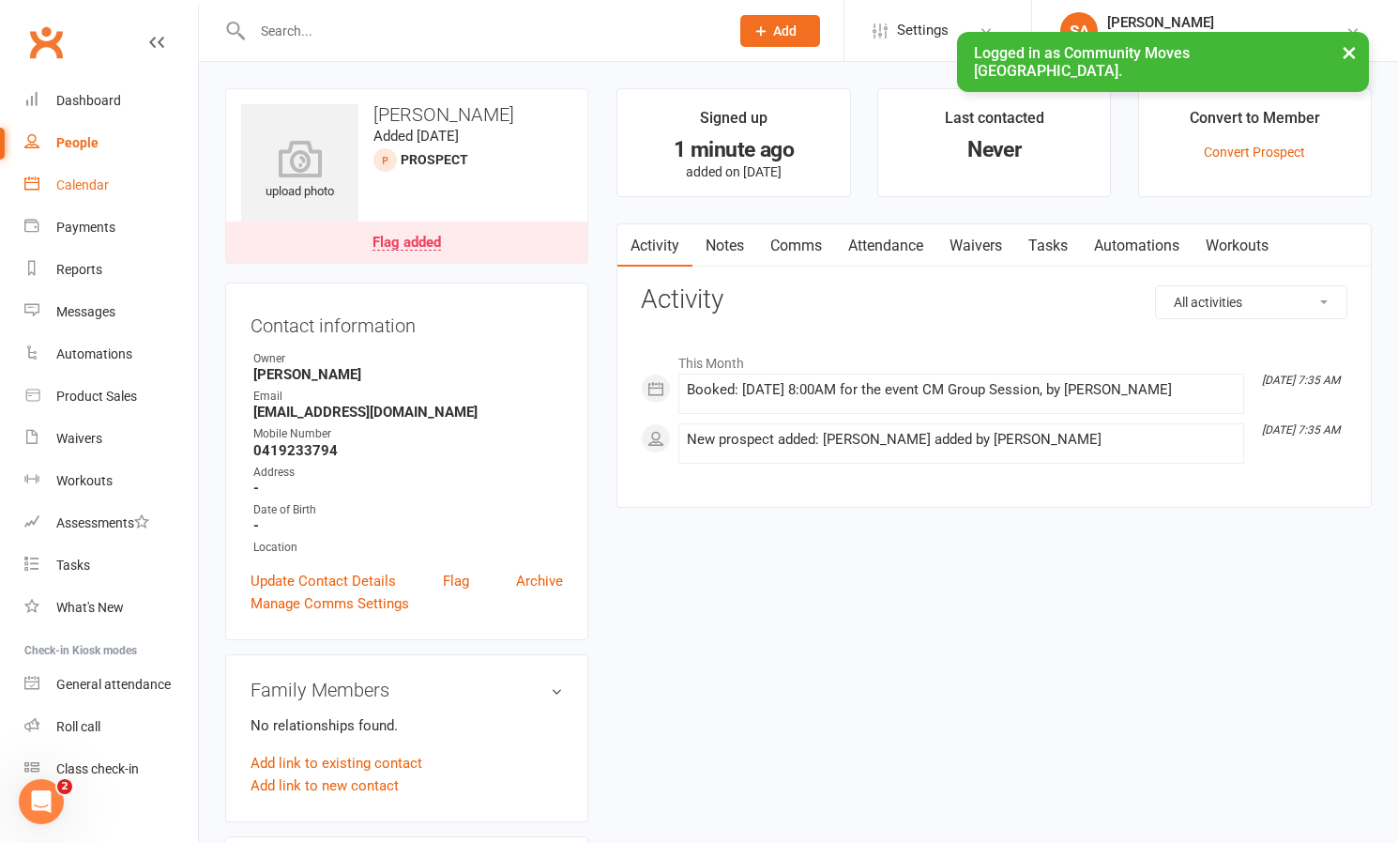
click at [89, 184] on div "Calendar" at bounding box center [82, 184] width 53 height 15
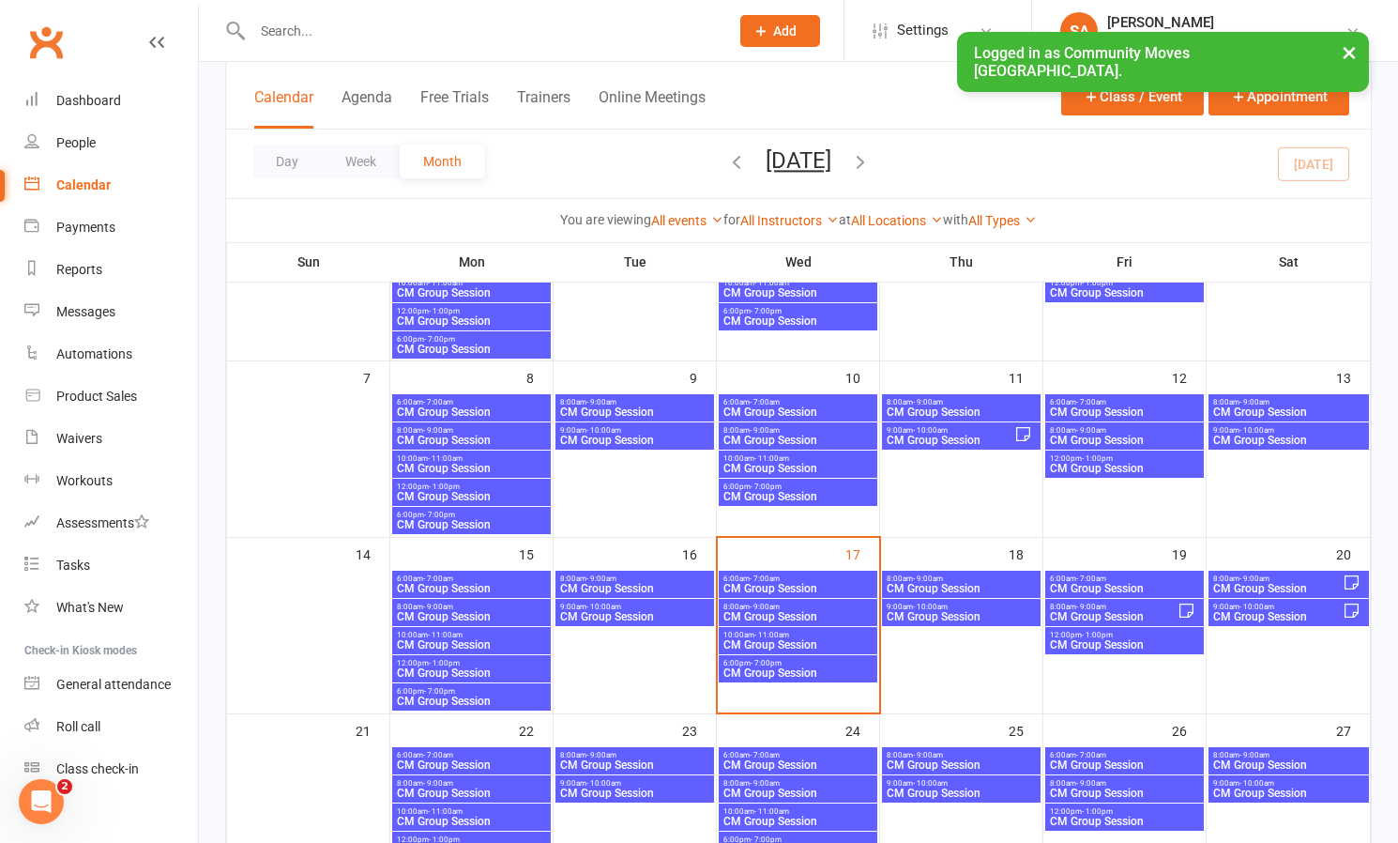
scroll to position [214, 0]
click at [763, 583] on span "CM Group Session" at bounding box center [798, 587] width 151 height 11
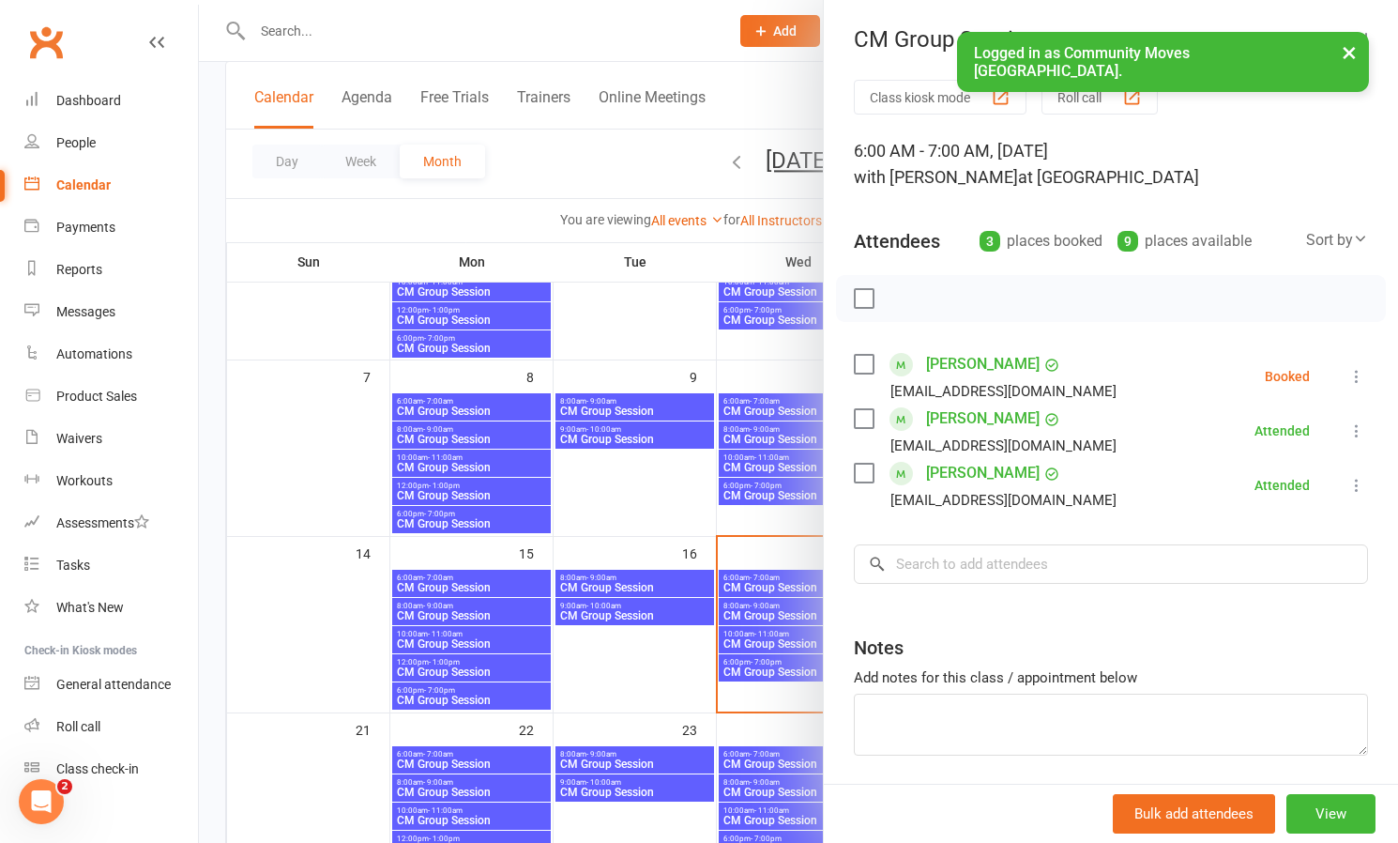
click at [1357, 373] on icon at bounding box center [1357, 376] width 19 height 19
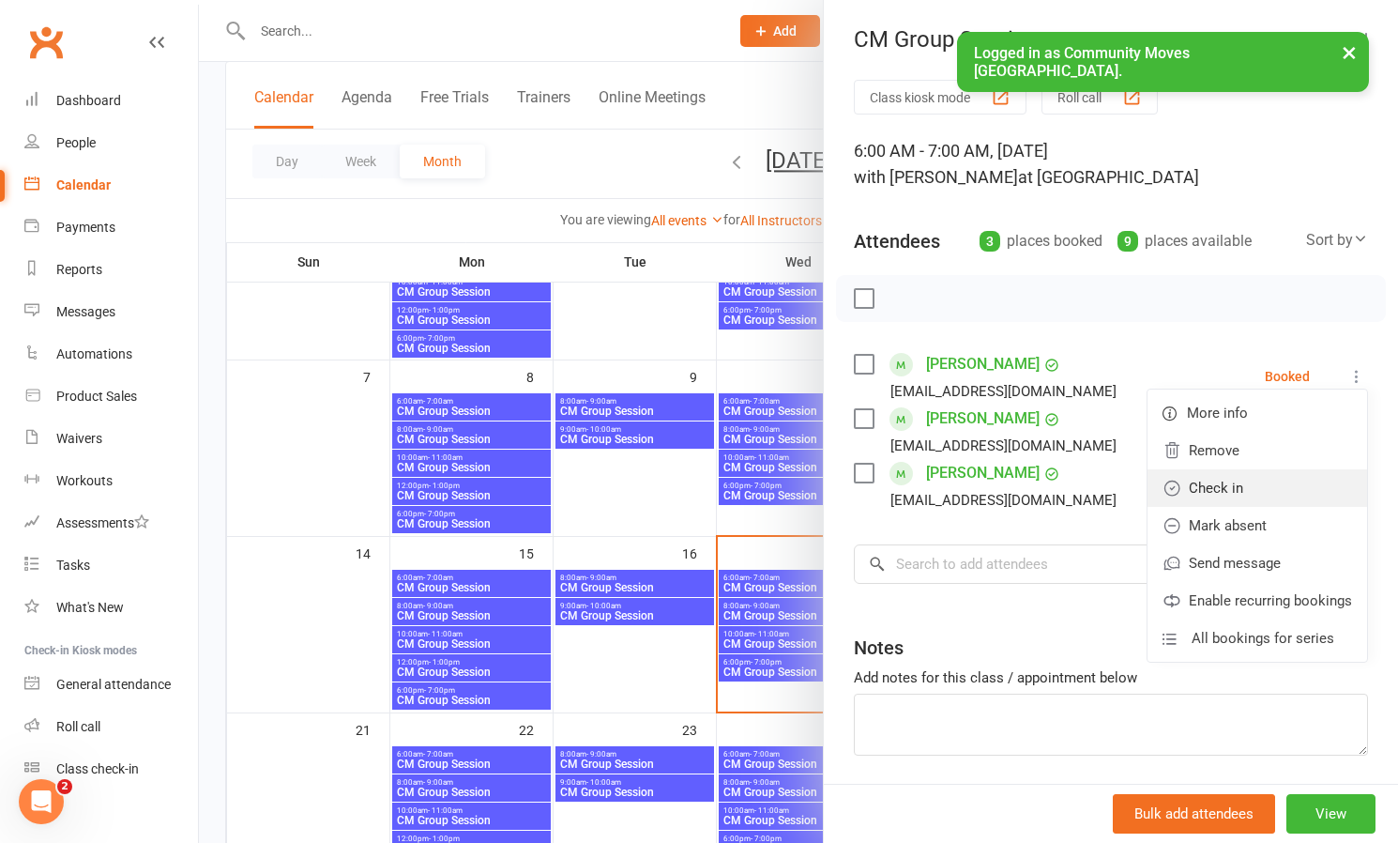
click at [1227, 485] on link "Check in" at bounding box center [1258, 488] width 220 height 38
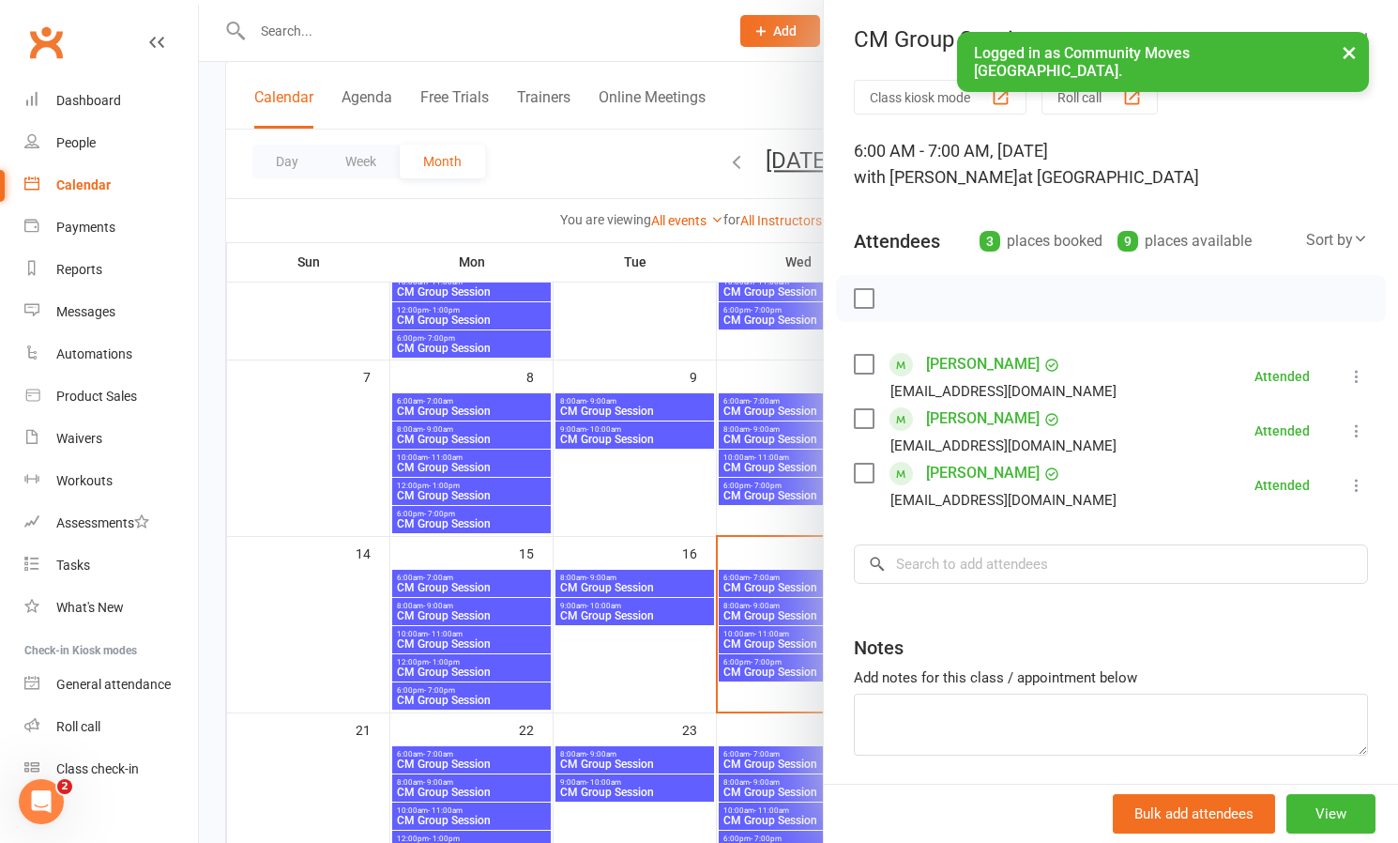
scroll to position [263, 0]
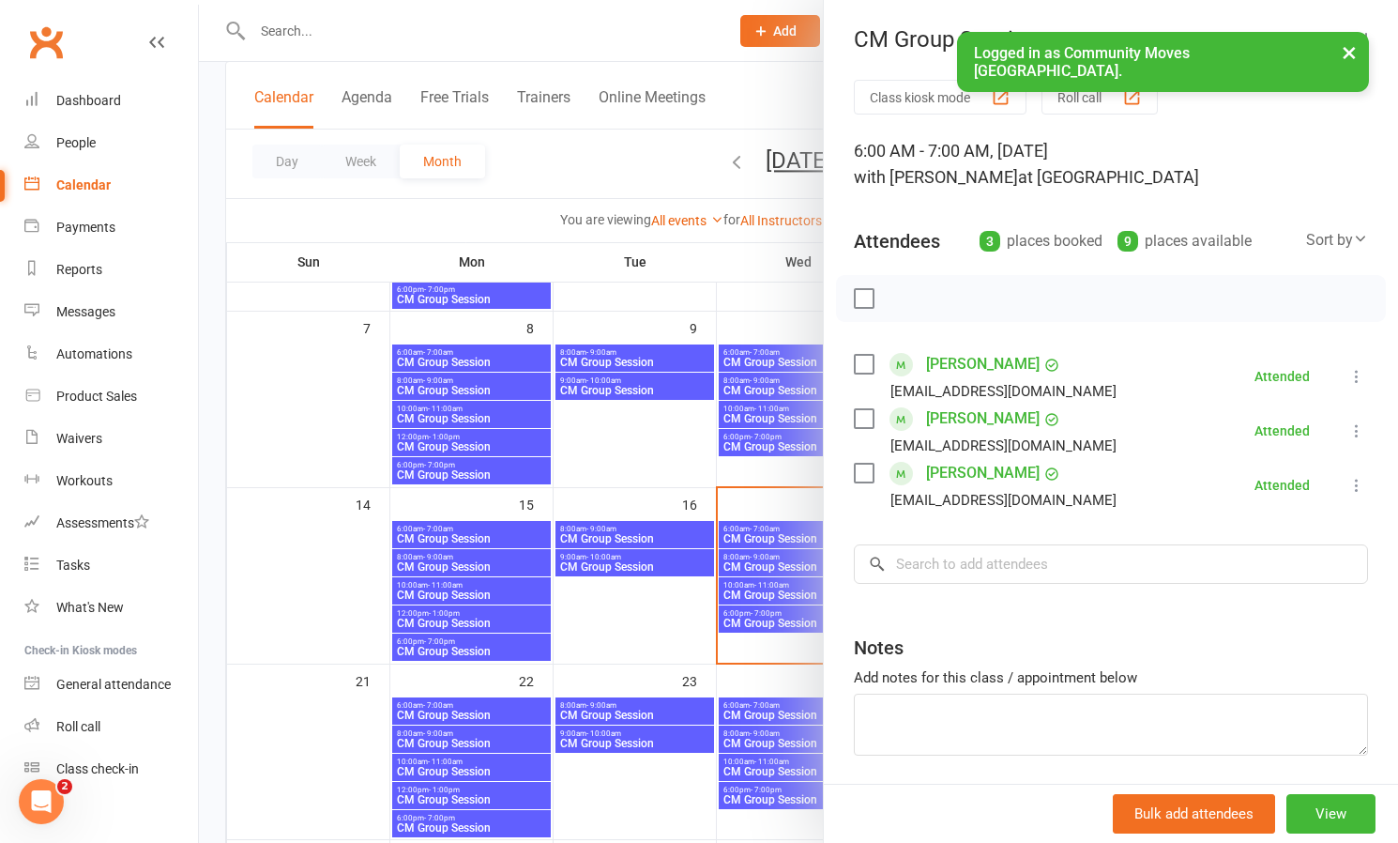
click at [758, 564] on div at bounding box center [798, 421] width 1199 height 843
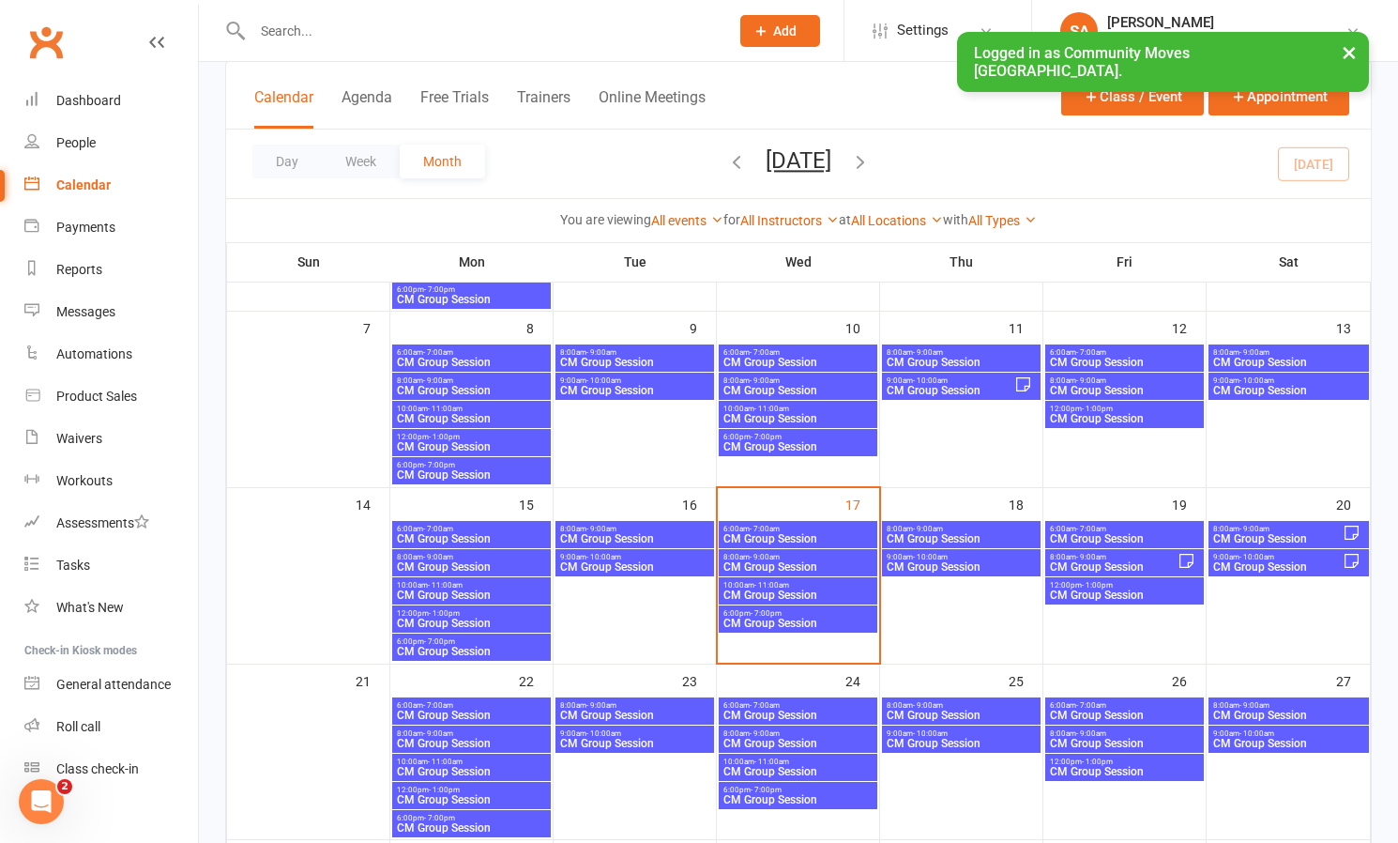
click at [756, 564] on span "CM Group Session" at bounding box center [798, 566] width 151 height 11
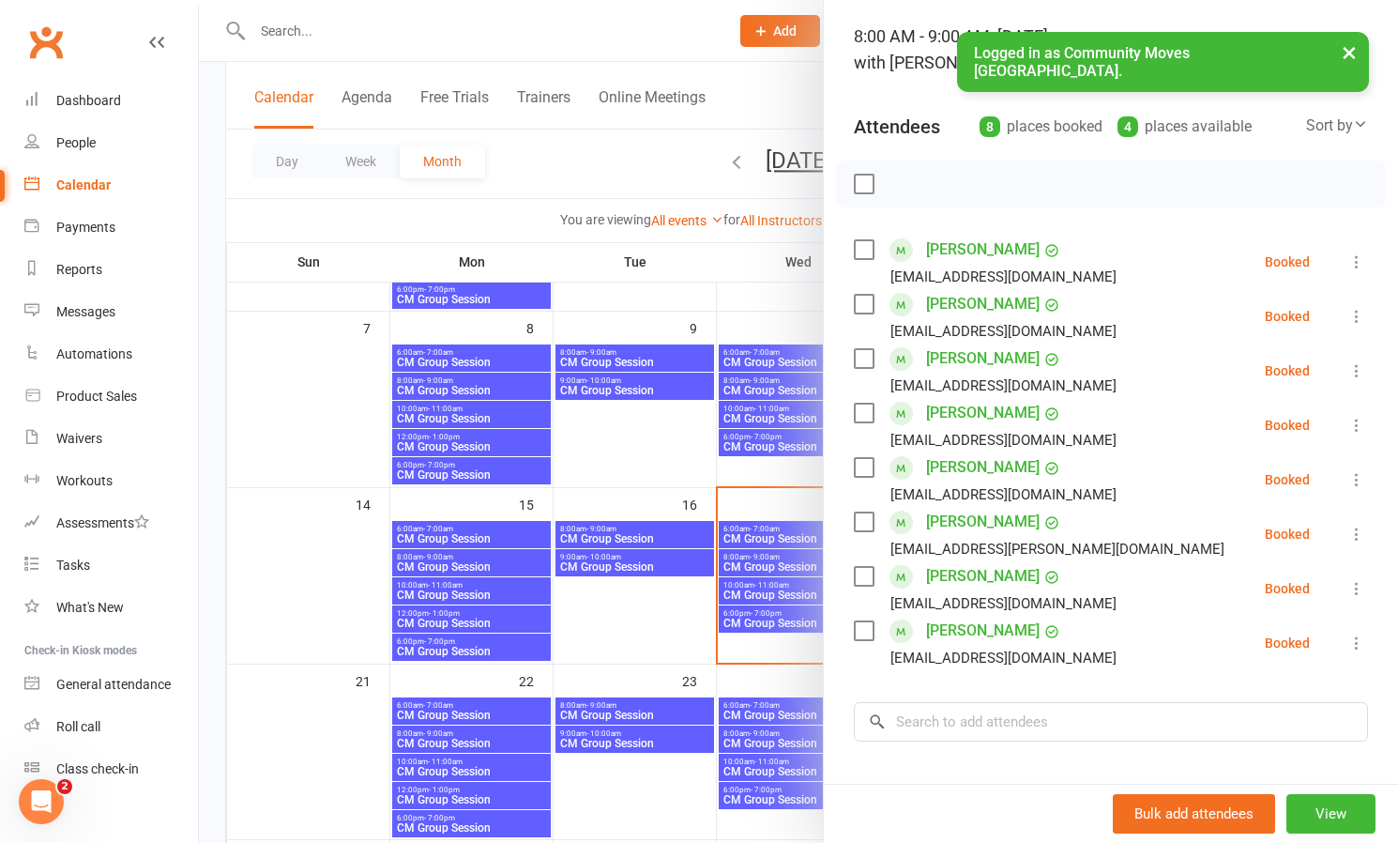
scroll to position [115, 0]
click at [1356, 419] on icon at bounding box center [1357, 424] width 19 height 19
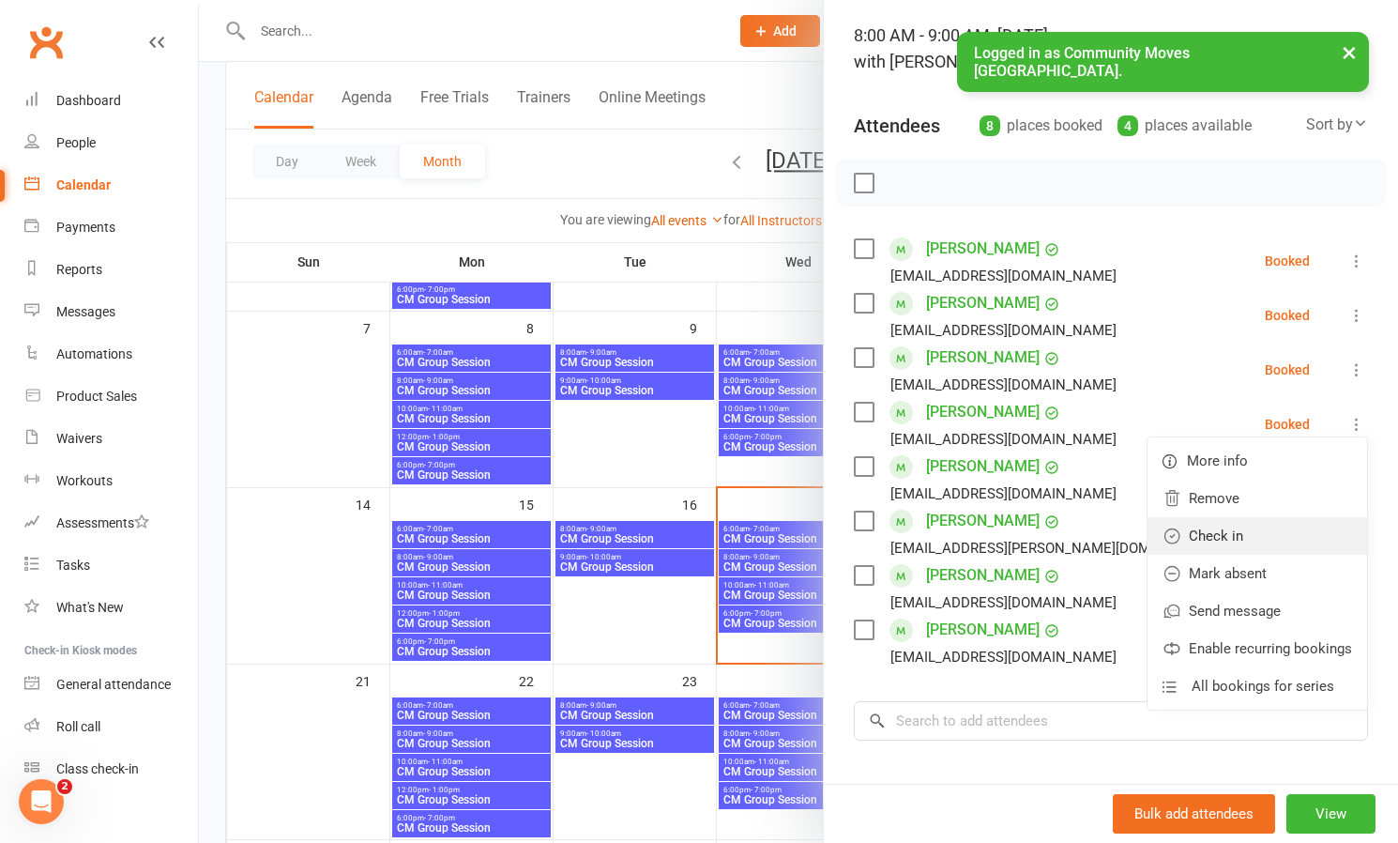
click at [1219, 534] on link "Check in" at bounding box center [1258, 536] width 220 height 38
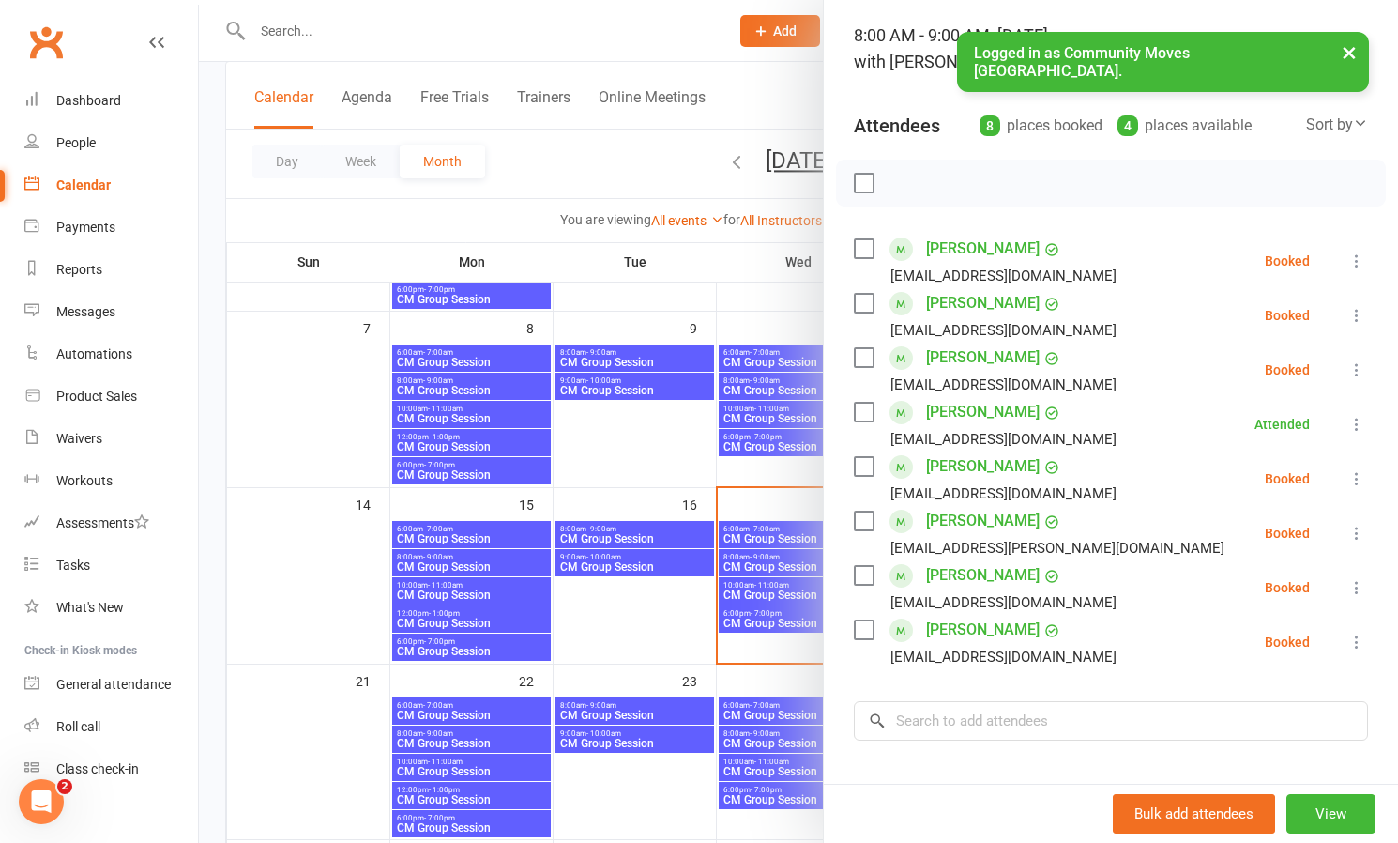
click at [1355, 473] on icon at bounding box center [1357, 478] width 19 height 19
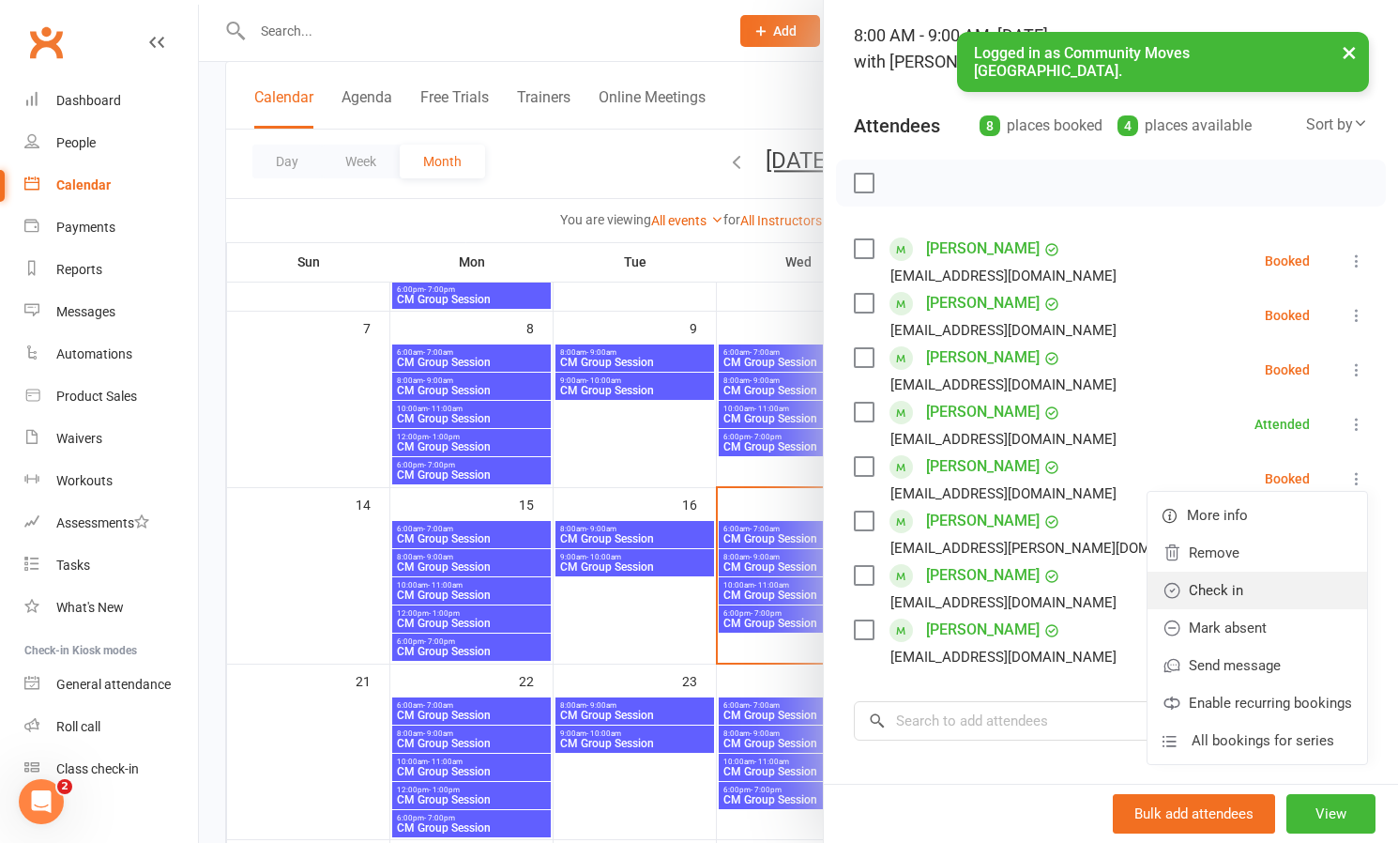
click at [1237, 586] on link "Check in" at bounding box center [1258, 590] width 220 height 38
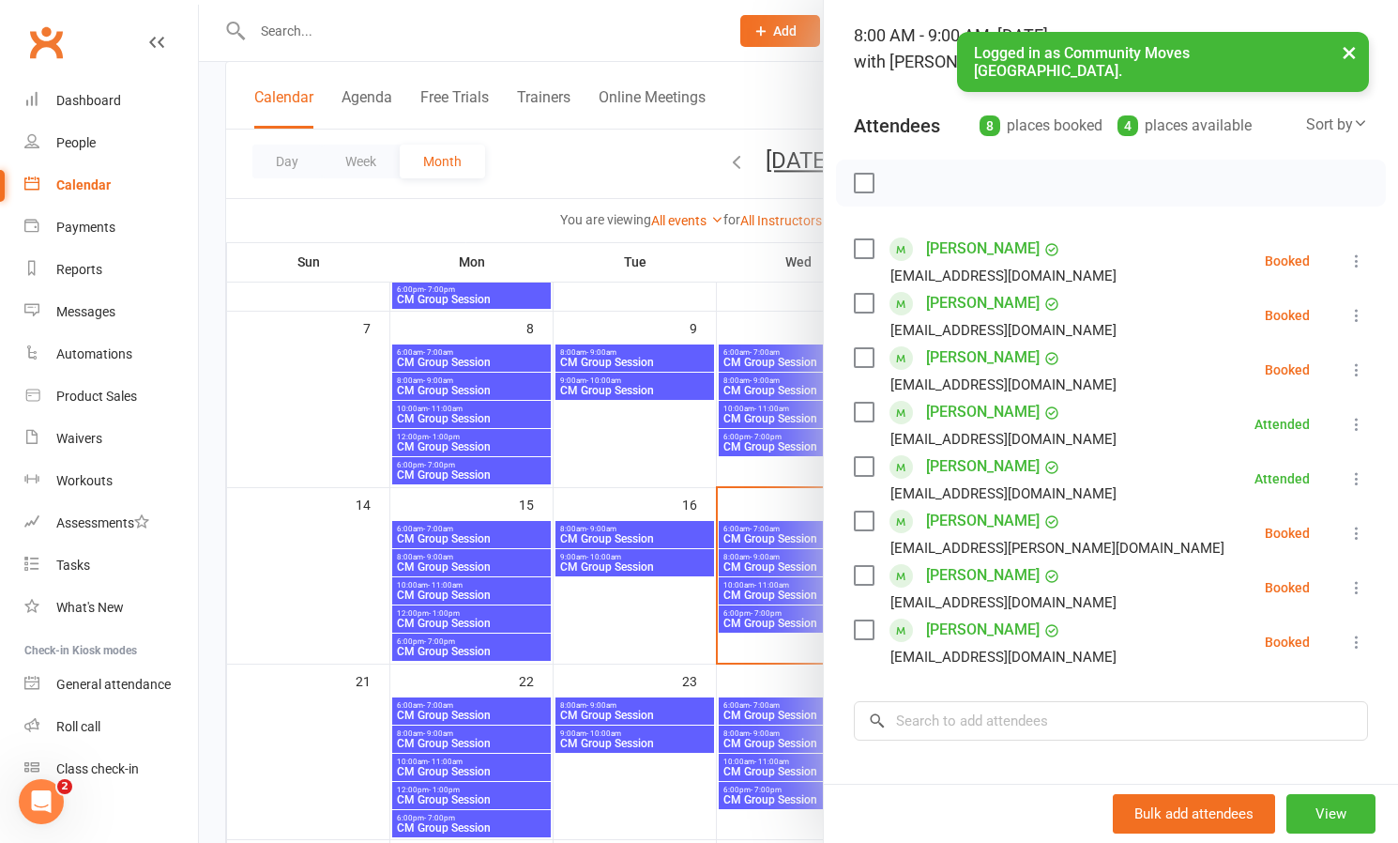
click at [1353, 526] on icon at bounding box center [1357, 533] width 19 height 19
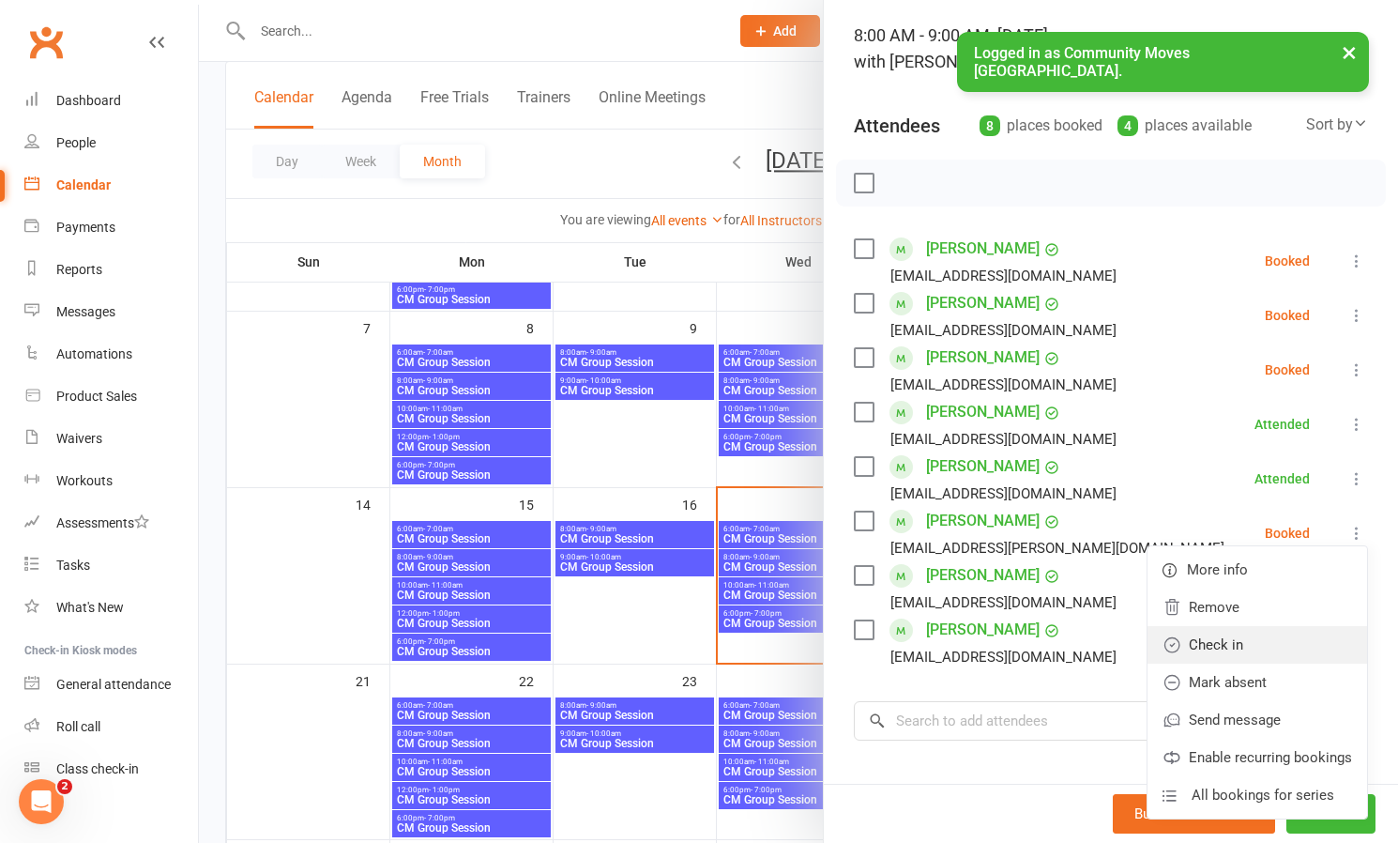
click at [1221, 641] on link "Check in" at bounding box center [1258, 645] width 220 height 38
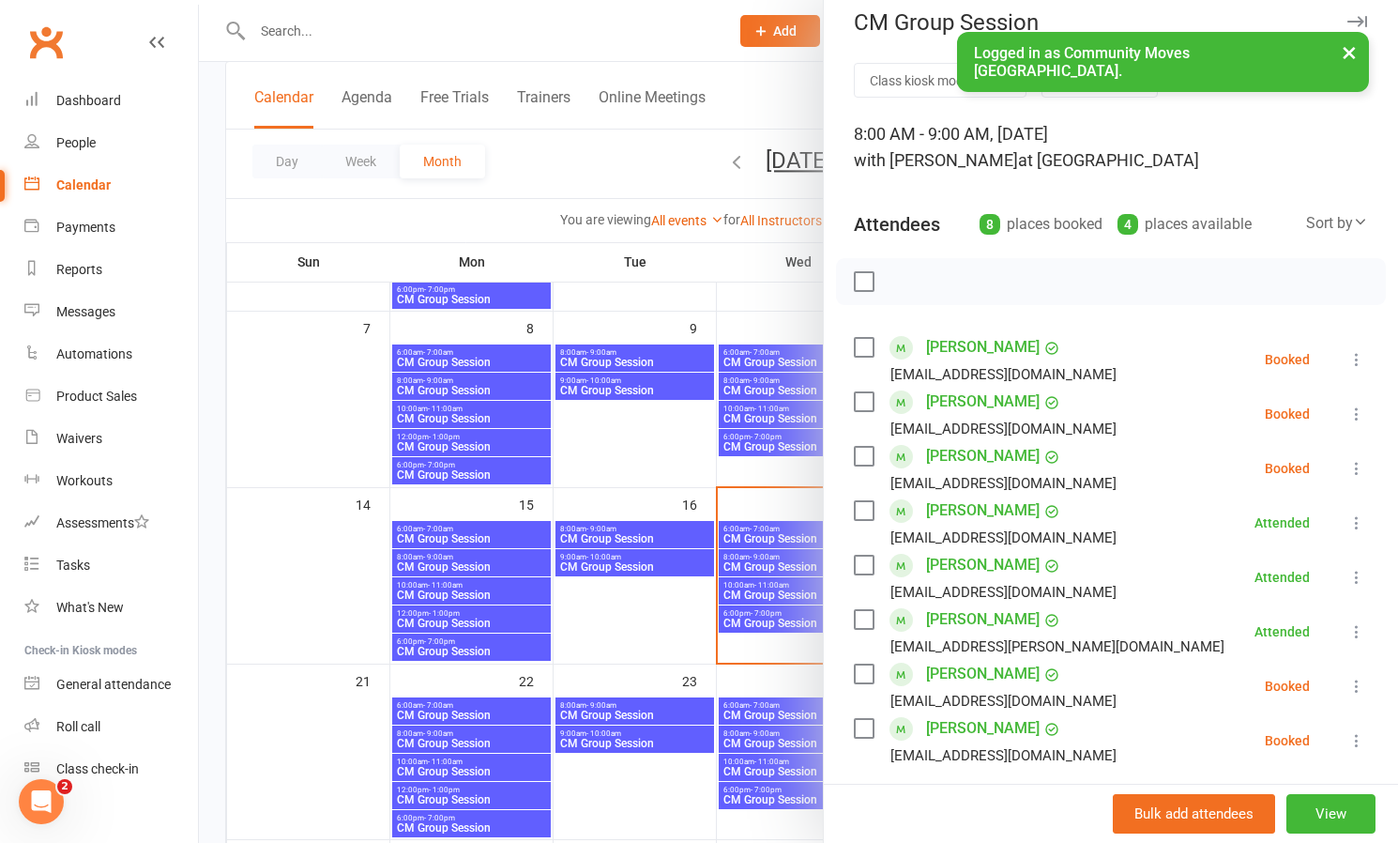
scroll to position [16, 0]
click at [1357, 352] on icon at bounding box center [1357, 360] width 19 height 19
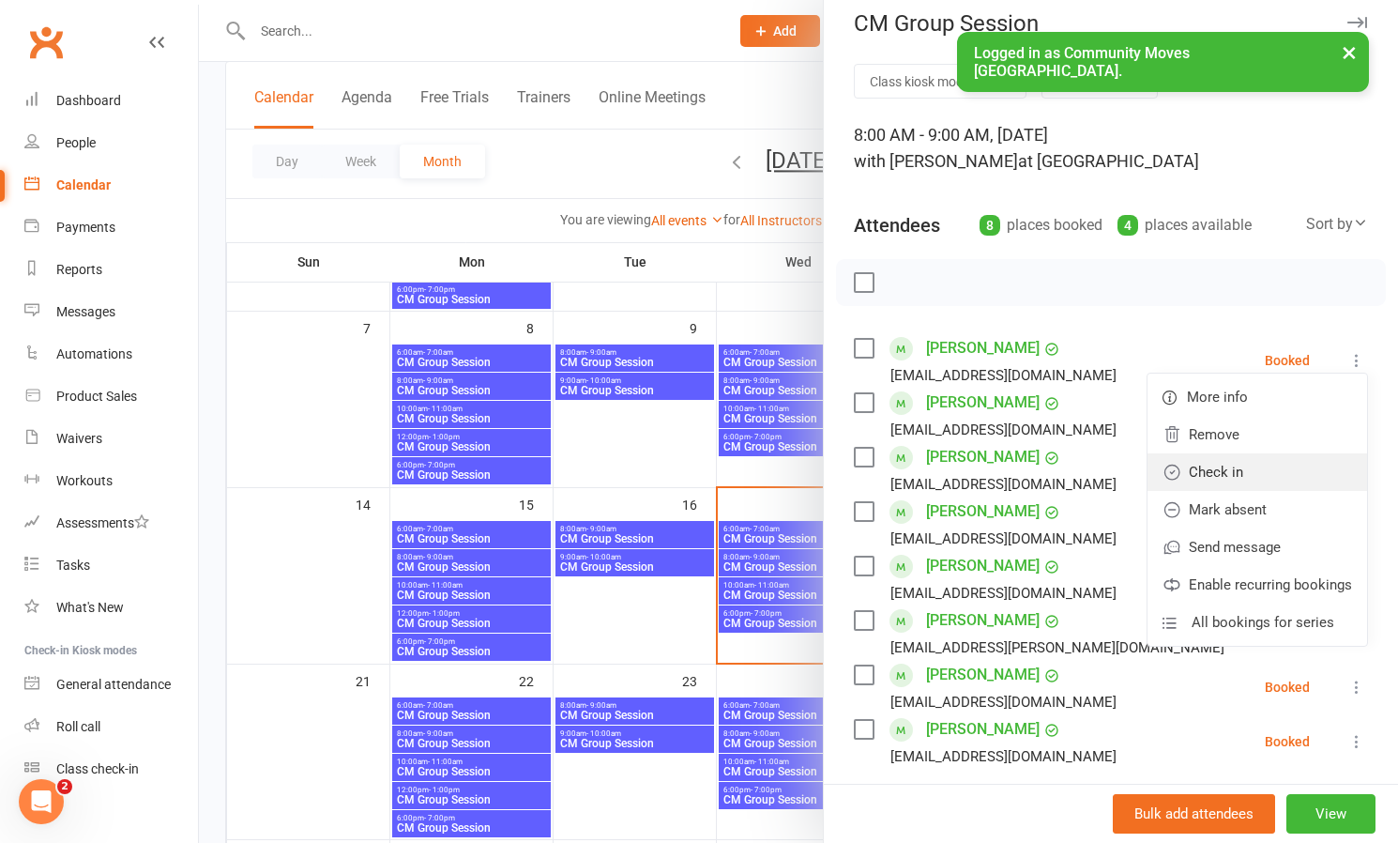
click at [1223, 473] on link "Check in" at bounding box center [1258, 472] width 220 height 38
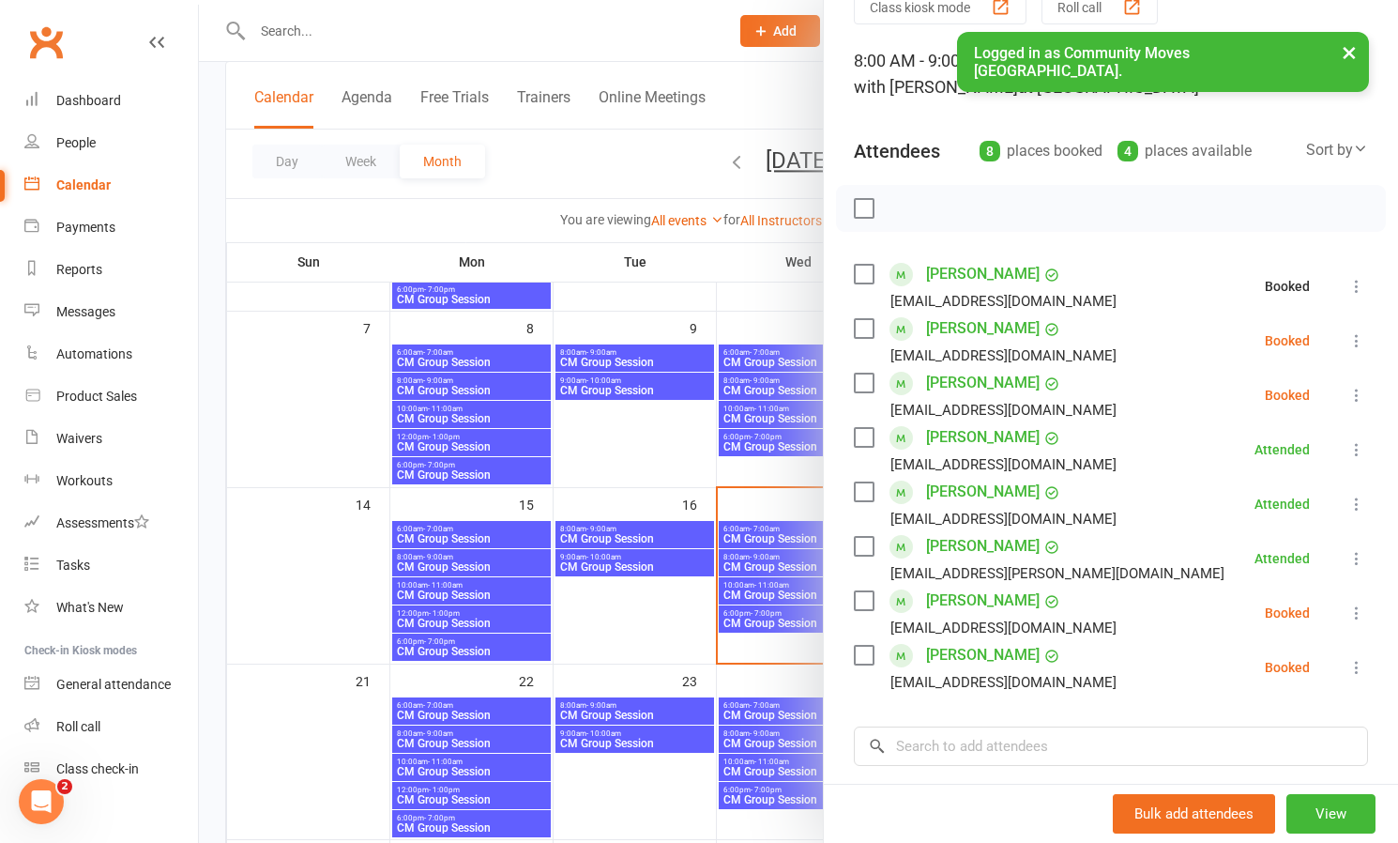
scroll to position [126, 0]
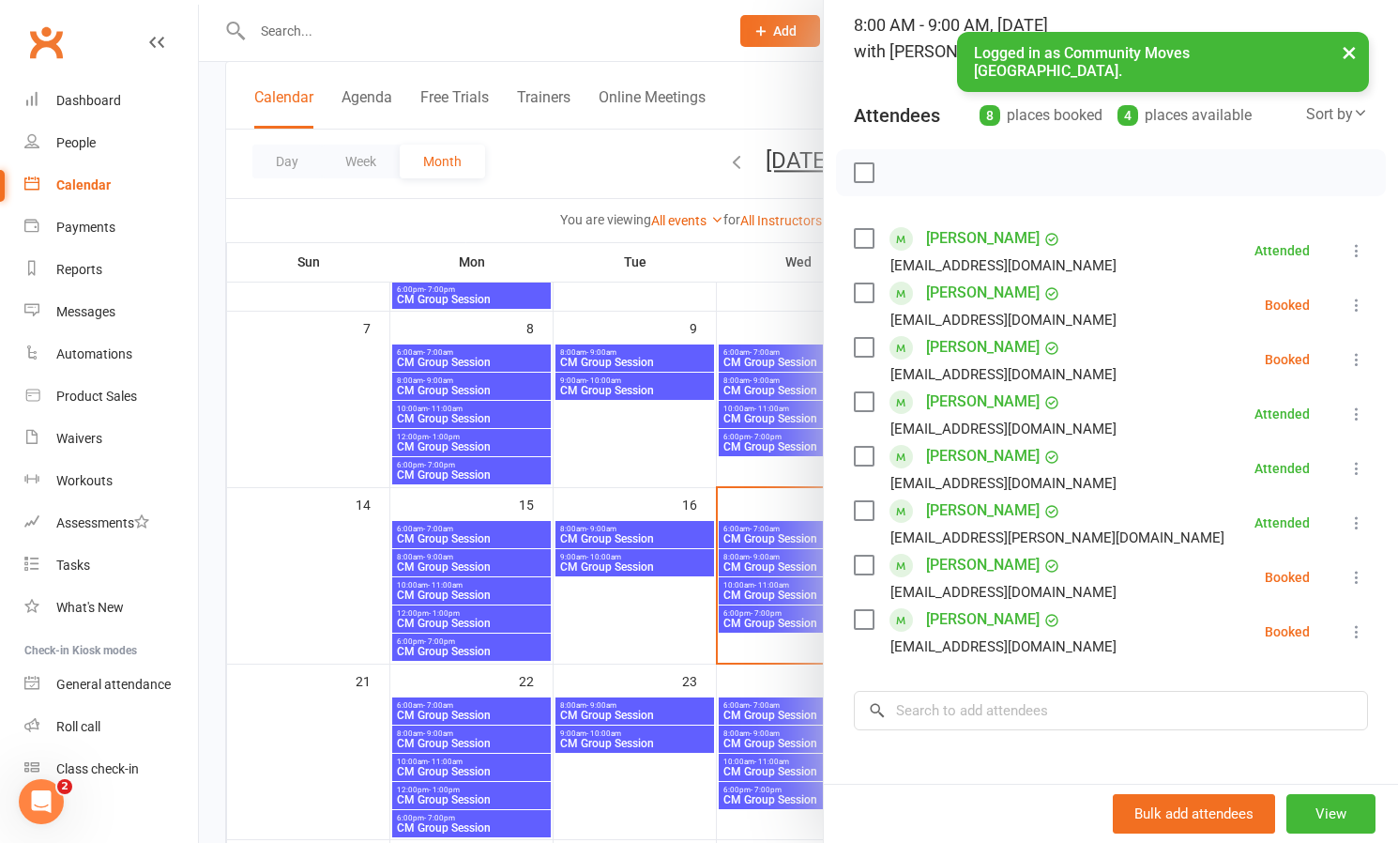
click at [1356, 573] on icon at bounding box center [1357, 577] width 19 height 19
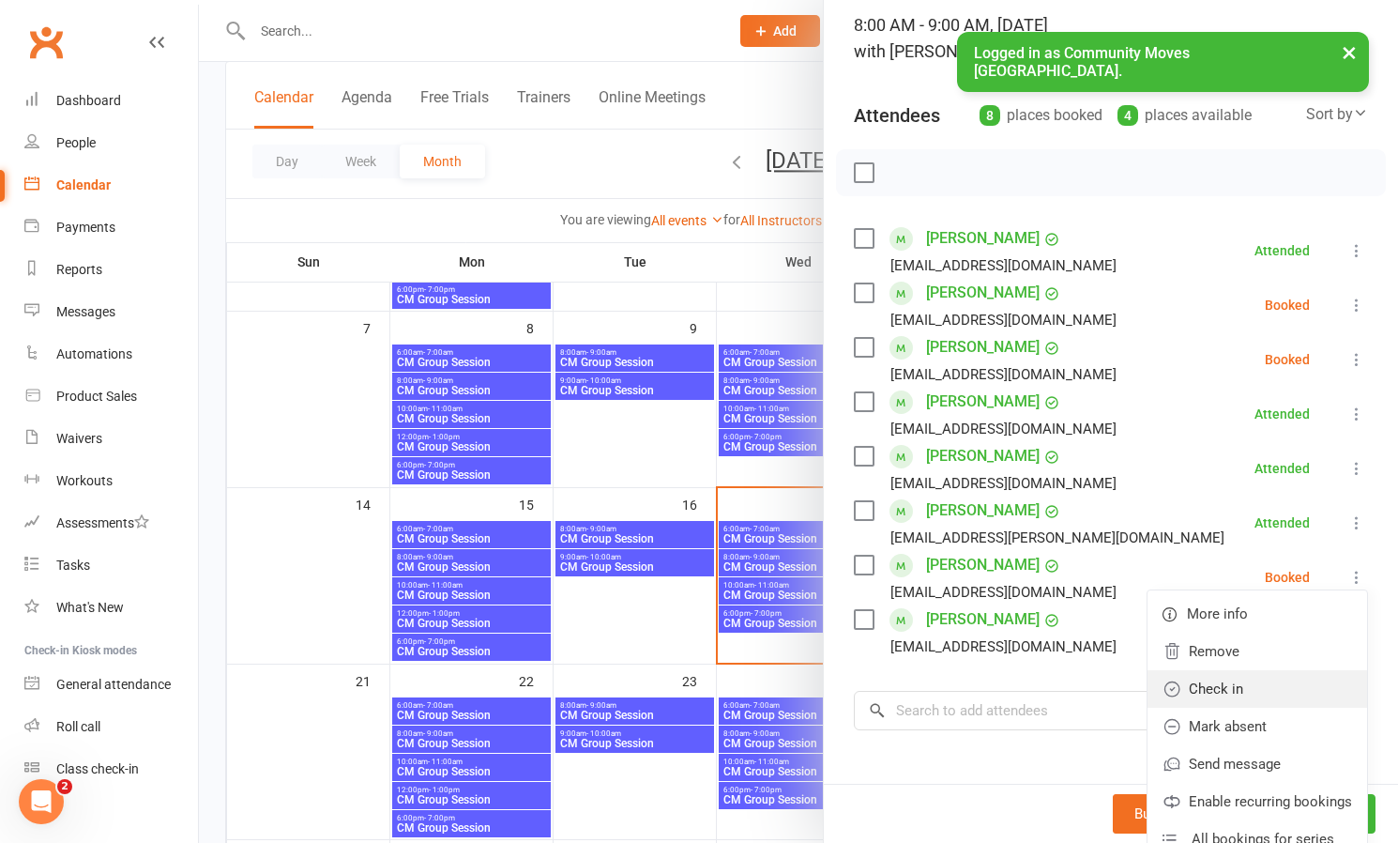
click at [1241, 686] on link "Check in" at bounding box center [1258, 689] width 220 height 38
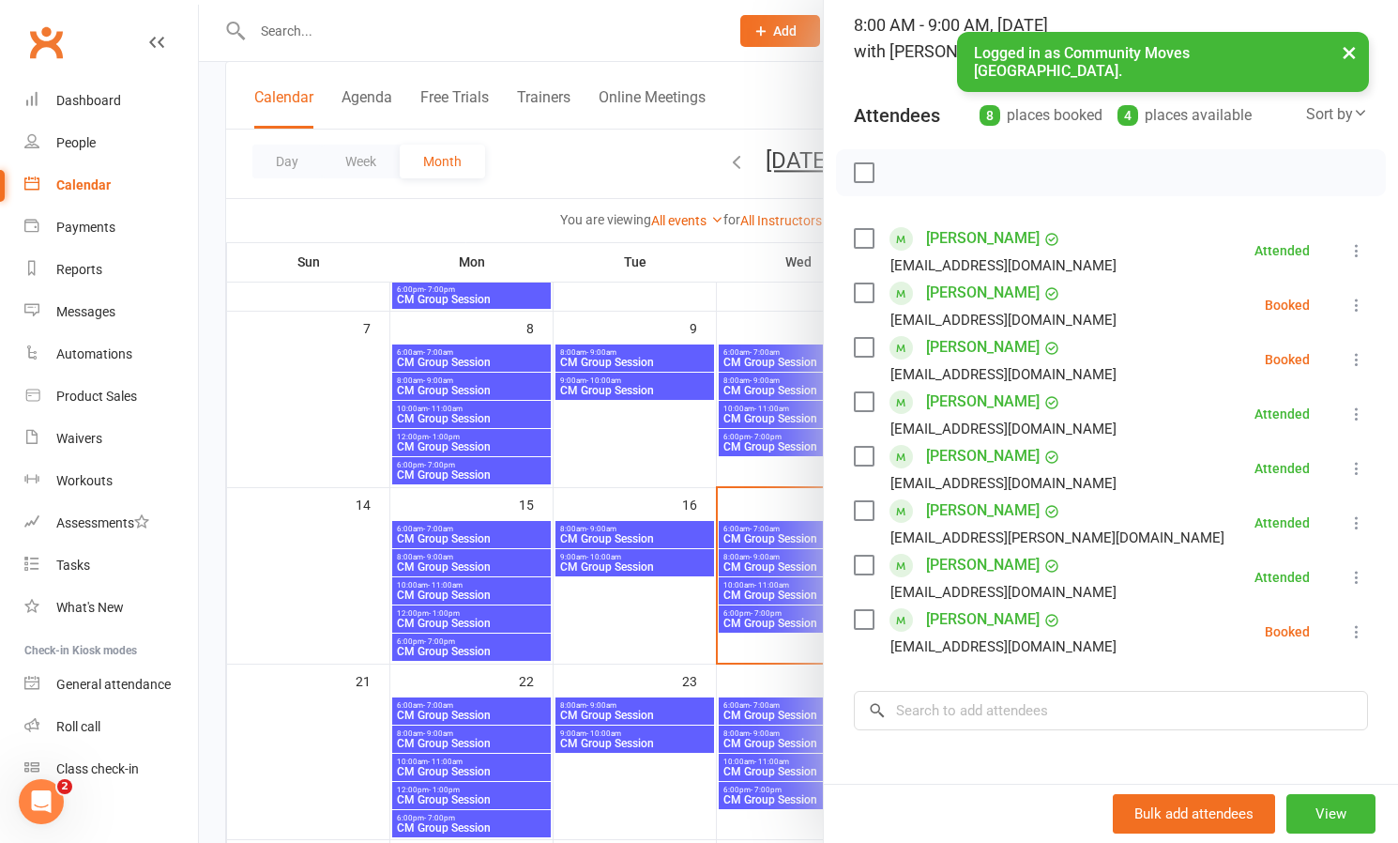
click at [1353, 626] on icon at bounding box center [1357, 631] width 19 height 19
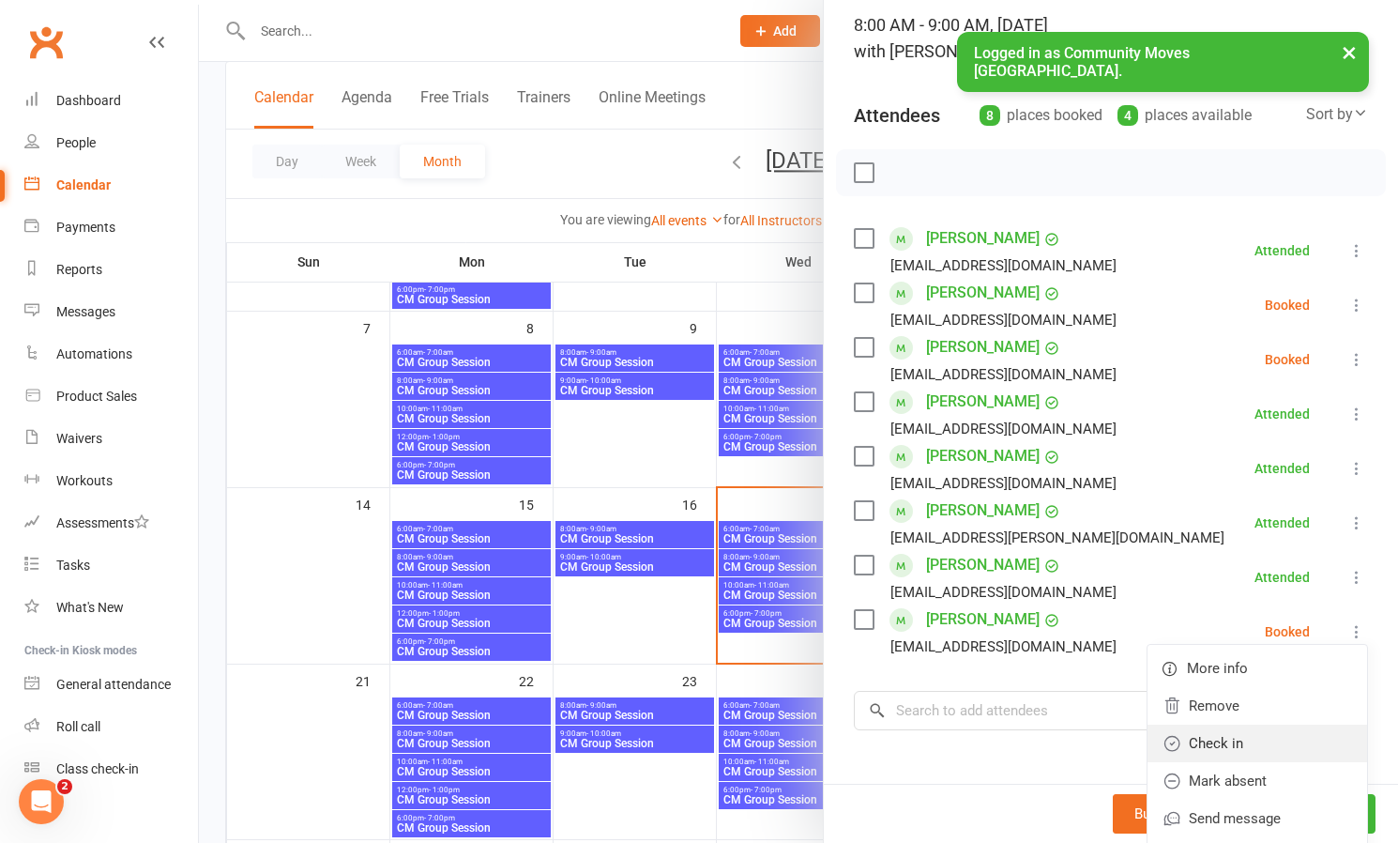
click at [1228, 743] on link "Check in" at bounding box center [1258, 743] width 220 height 38
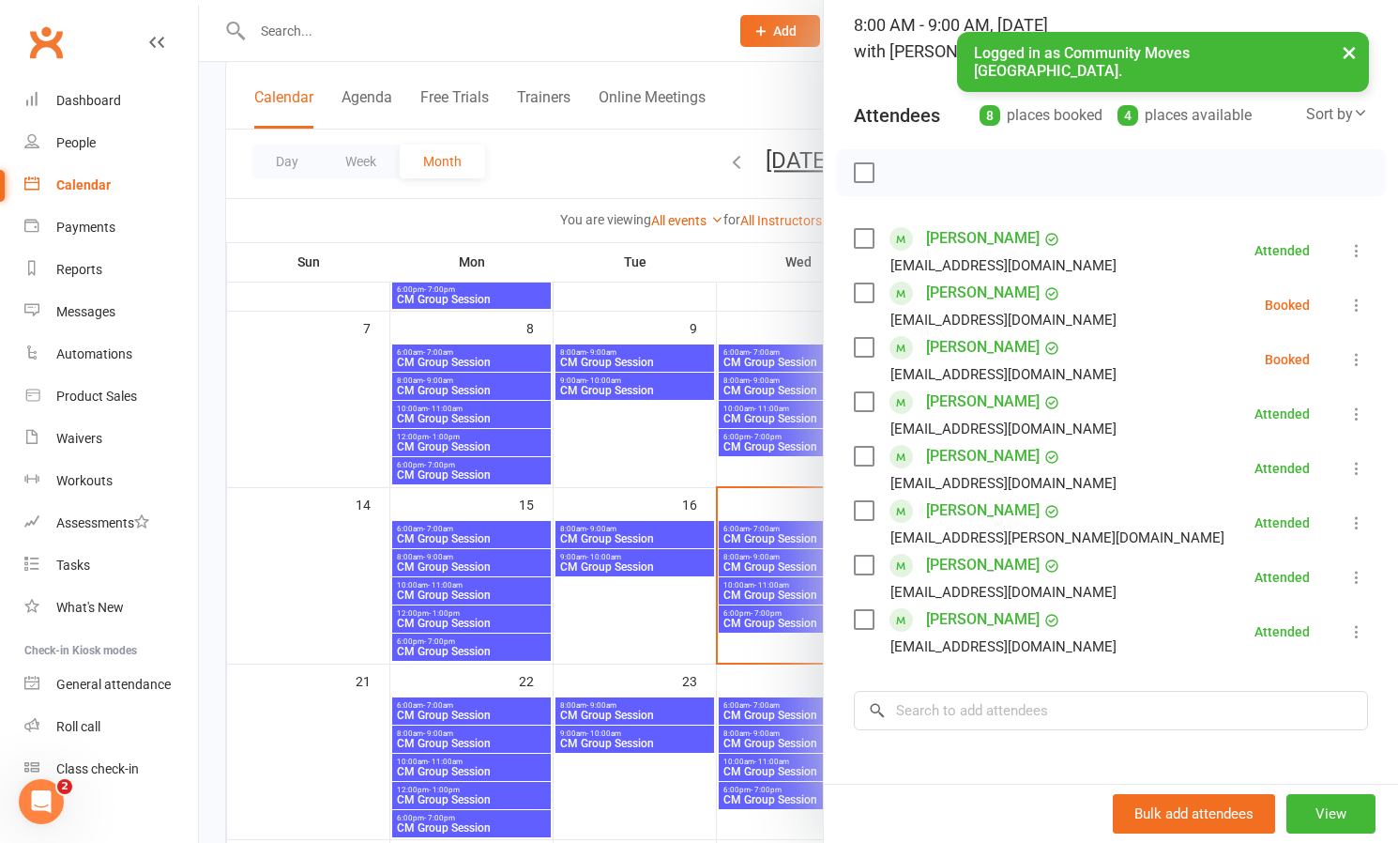
click at [1354, 360] on icon at bounding box center [1357, 359] width 19 height 19
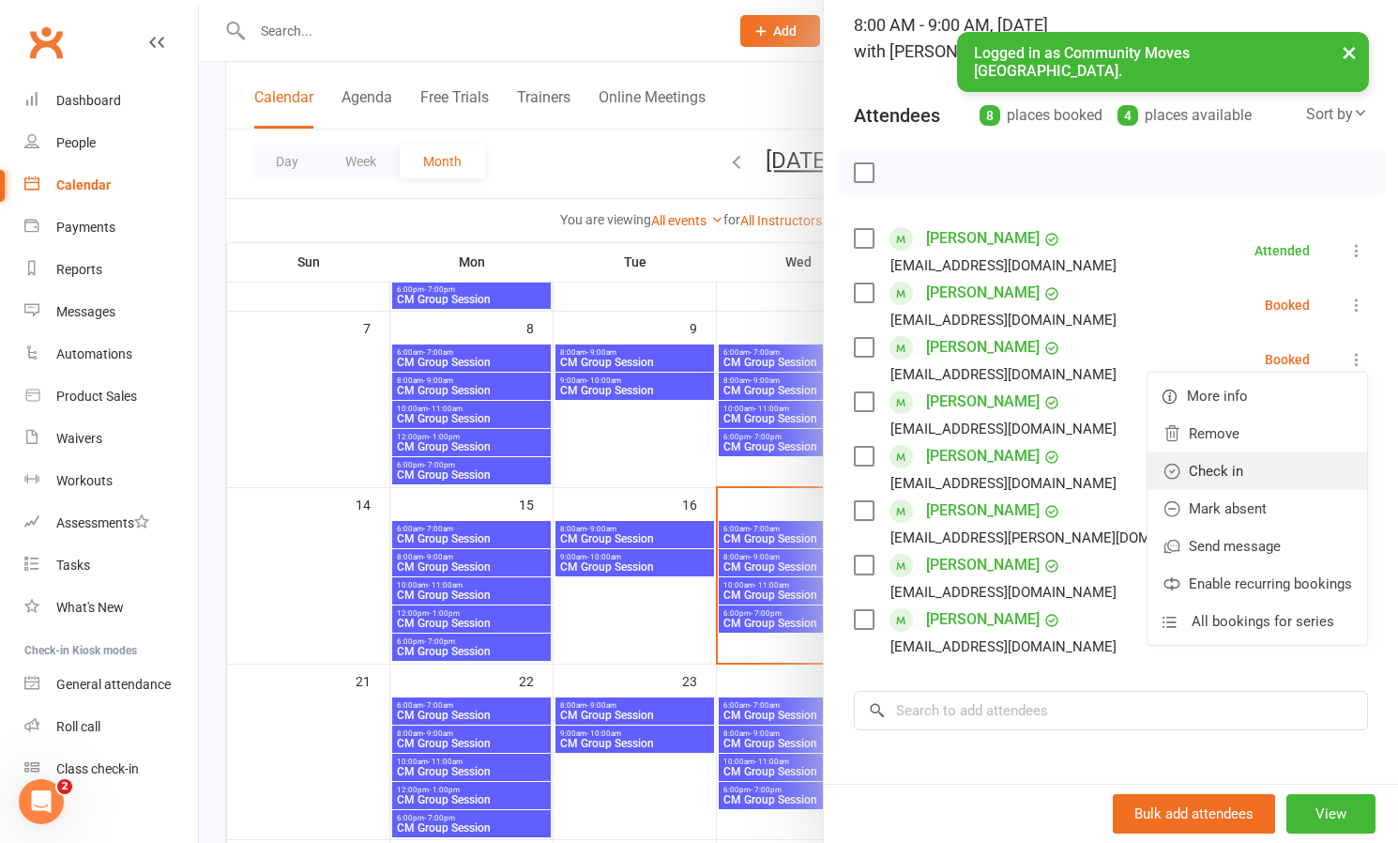
click at [1251, 465] on link "Check in" at bounding box center [1258, 471] width 220 height 38
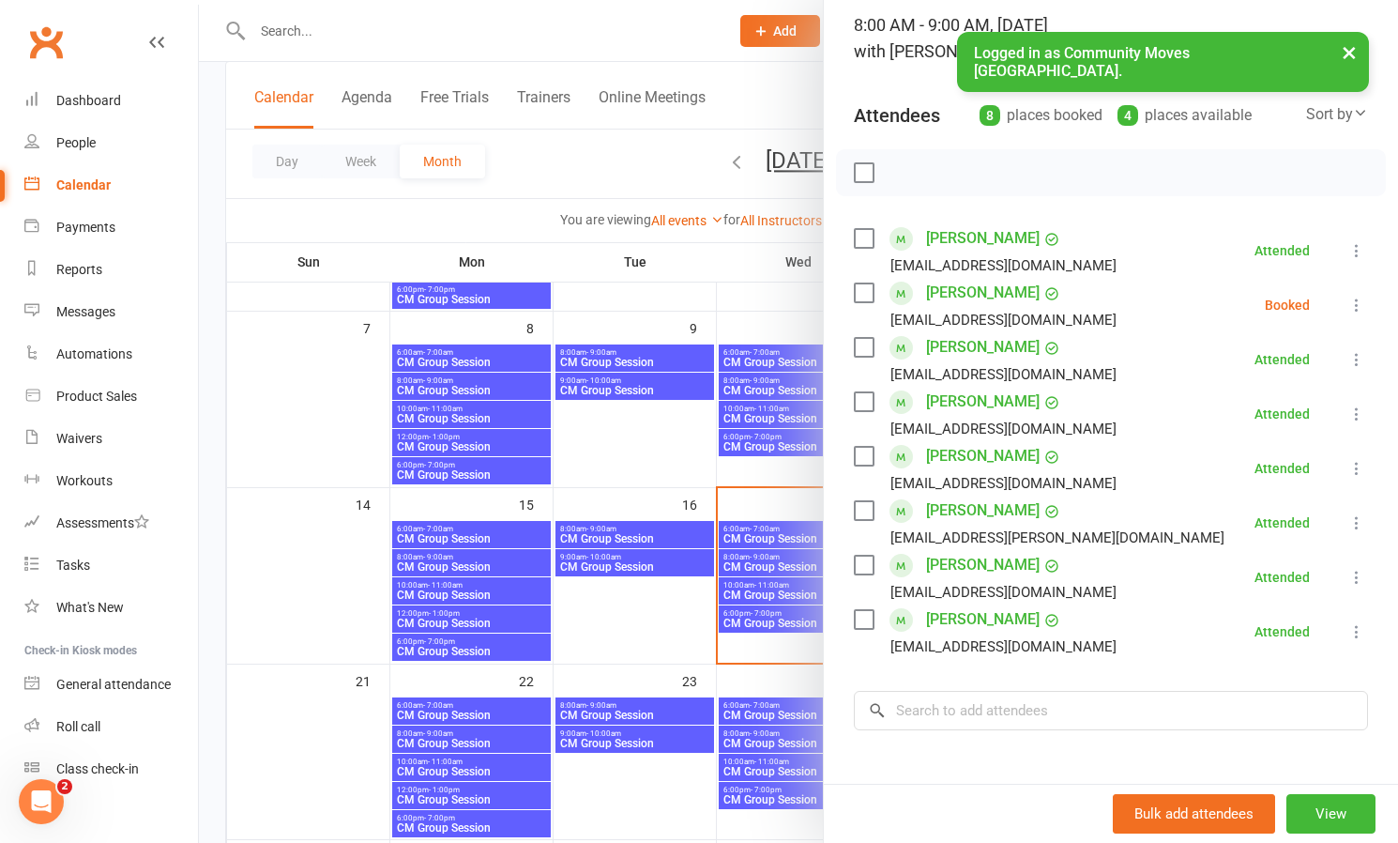
click at [1358, 304] on icon at bounding box center [1357, 305] width 19 height 19
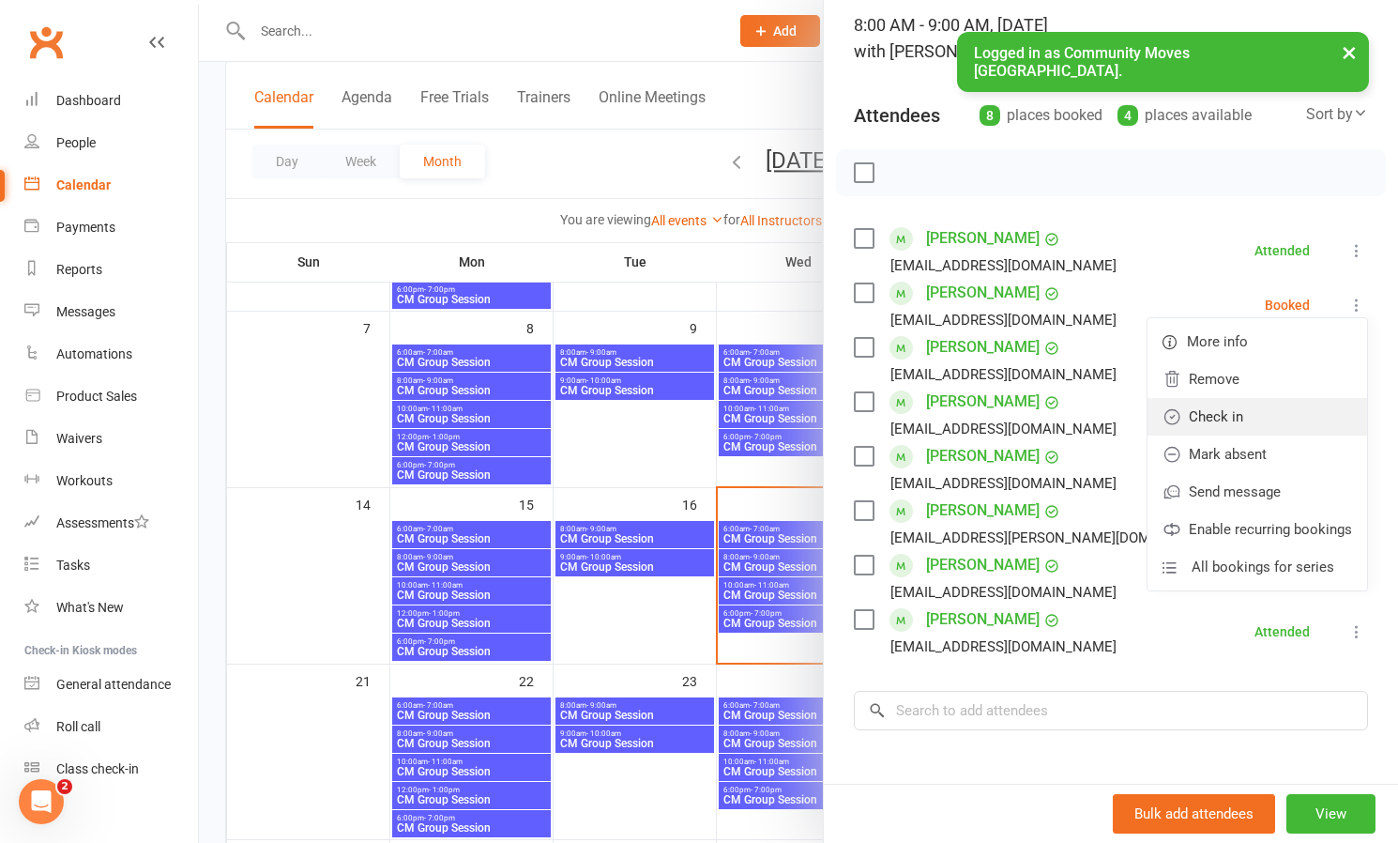
click at [1237, 419] on link "Check in" at bounding box center [1258, 417] width 220 height 38
